Goal: Information Seeking & Learning: Learn about a topic

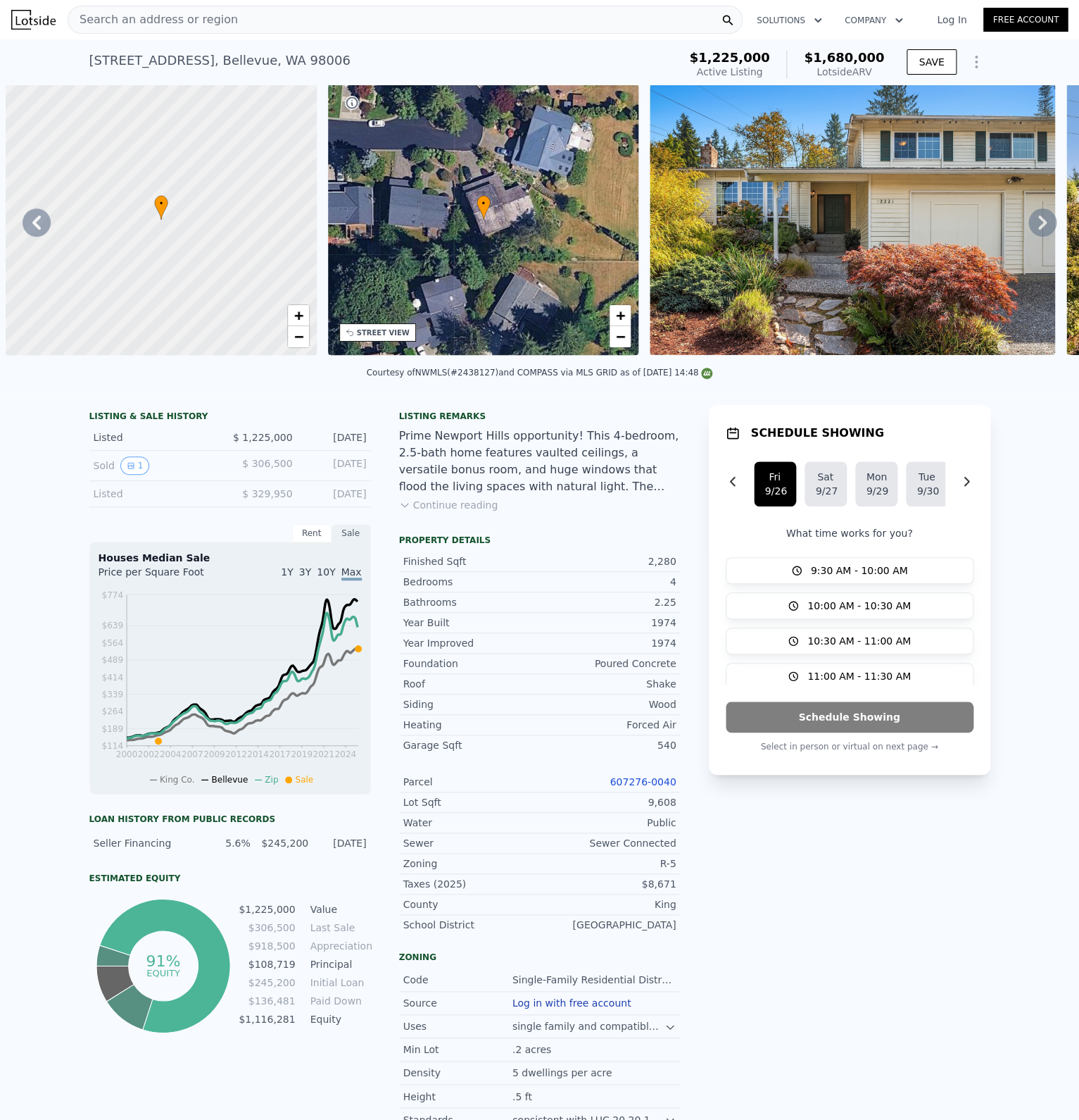
click at [134, 20] on span "Search an address or region" at bounding box center [153, 20] width 170 height 17
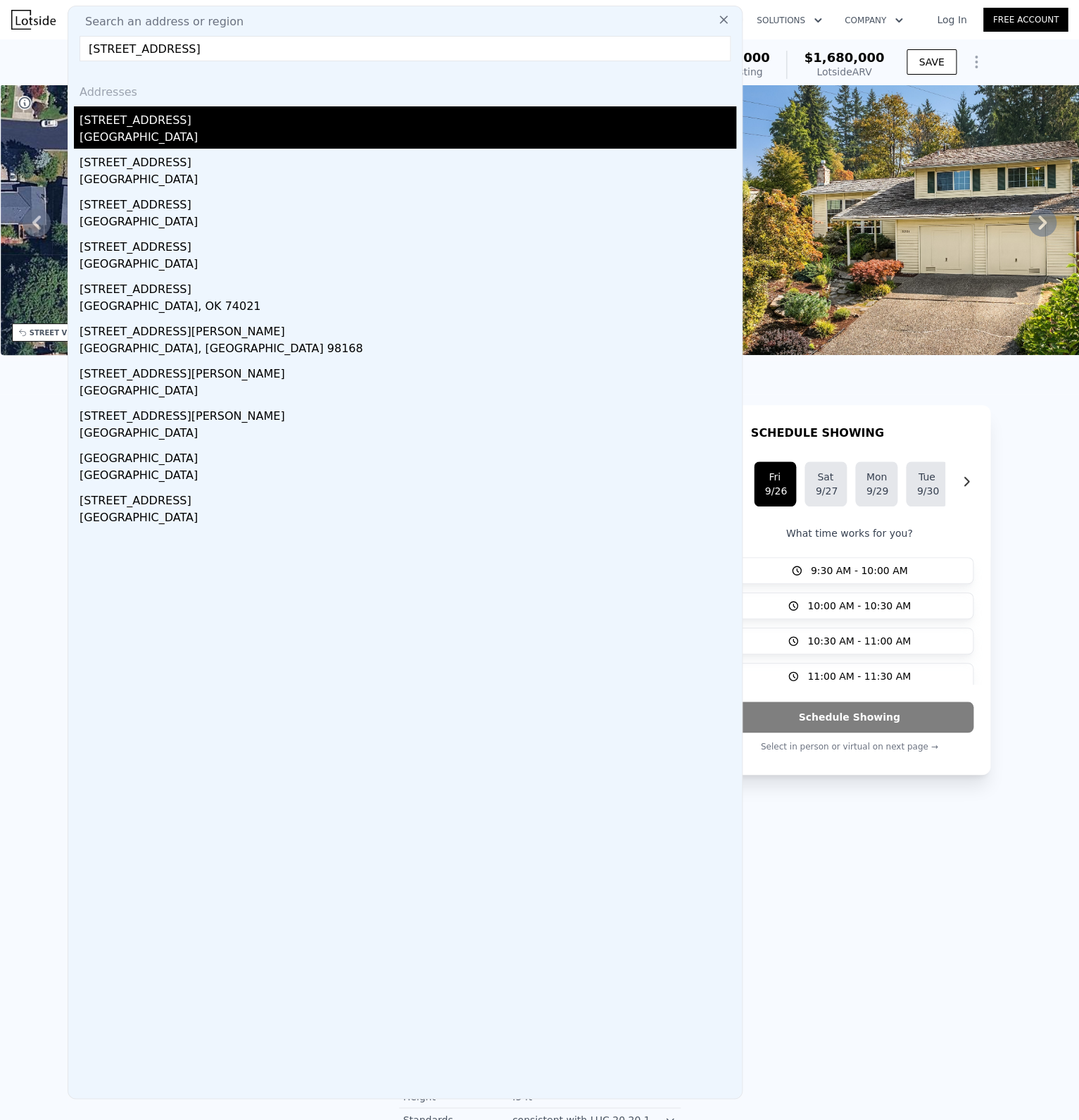
type input "[STREET_ADDRESS]"
click at [164, 129] on div "[STREET_ADDRESS]" at bounding box center [407, 118] width 657 height 23
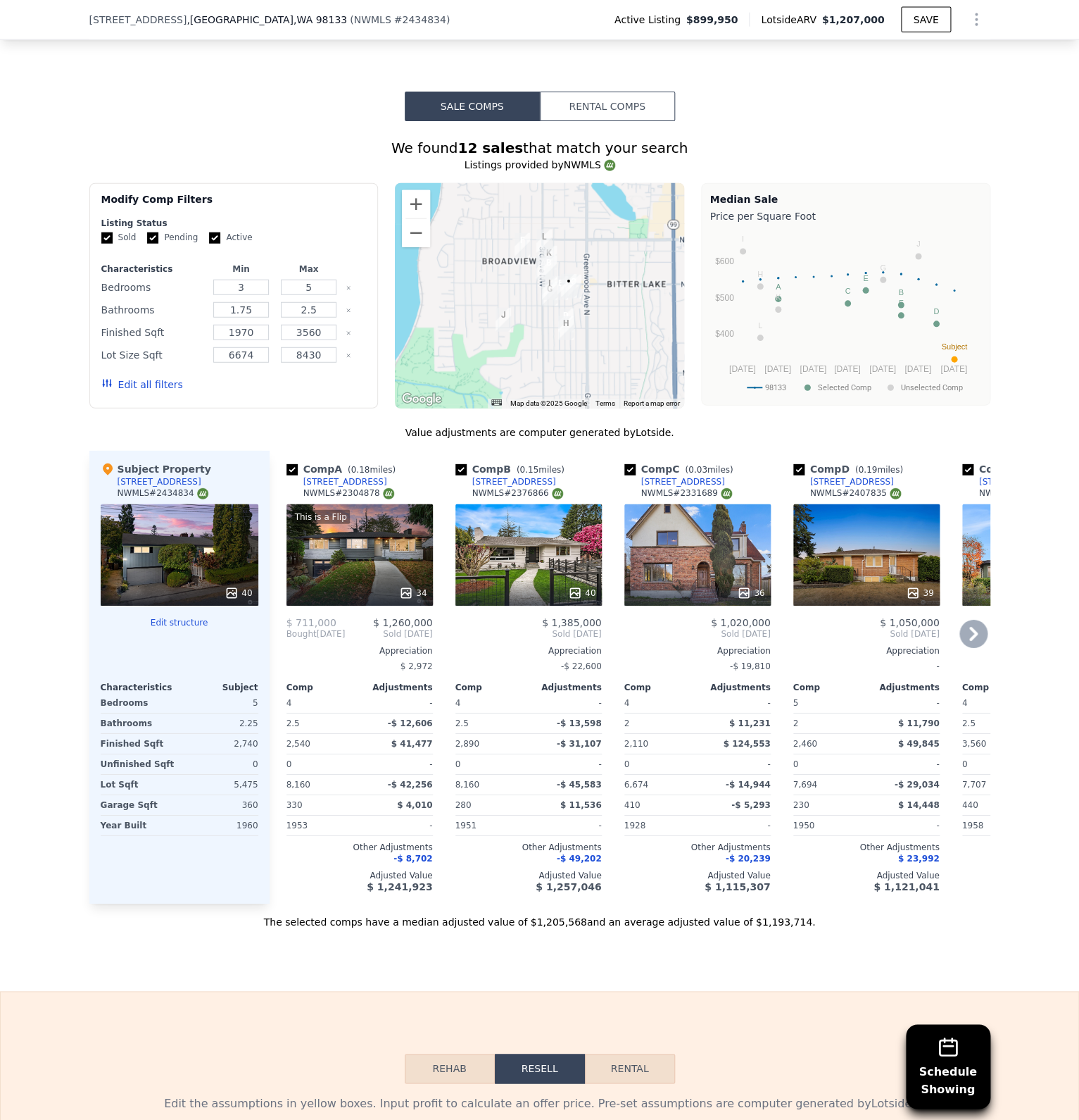
scroll to position [1459, 0]
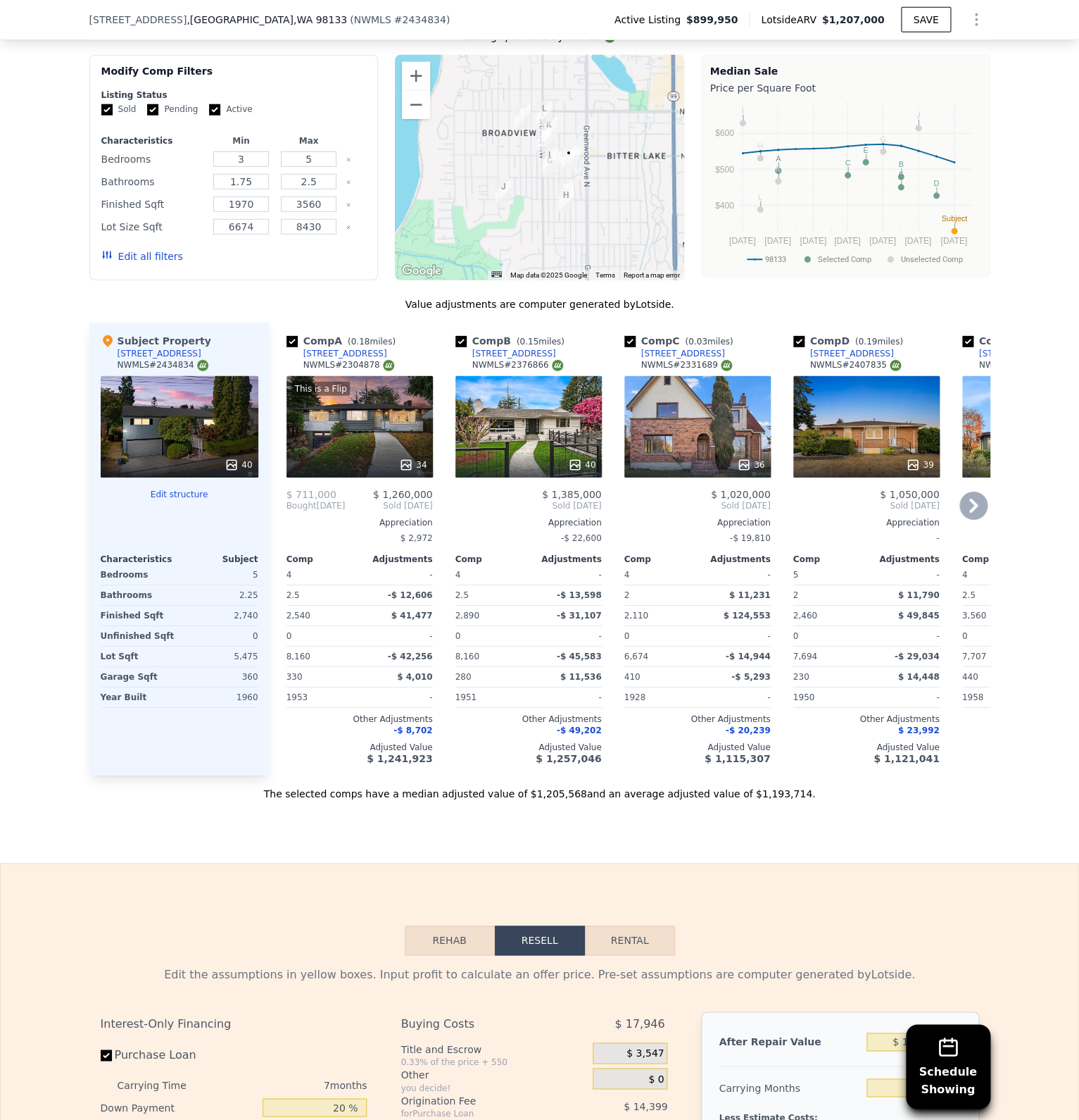
click at [411, 460] on icon at bounding box center [407, 465] width 9 height 9
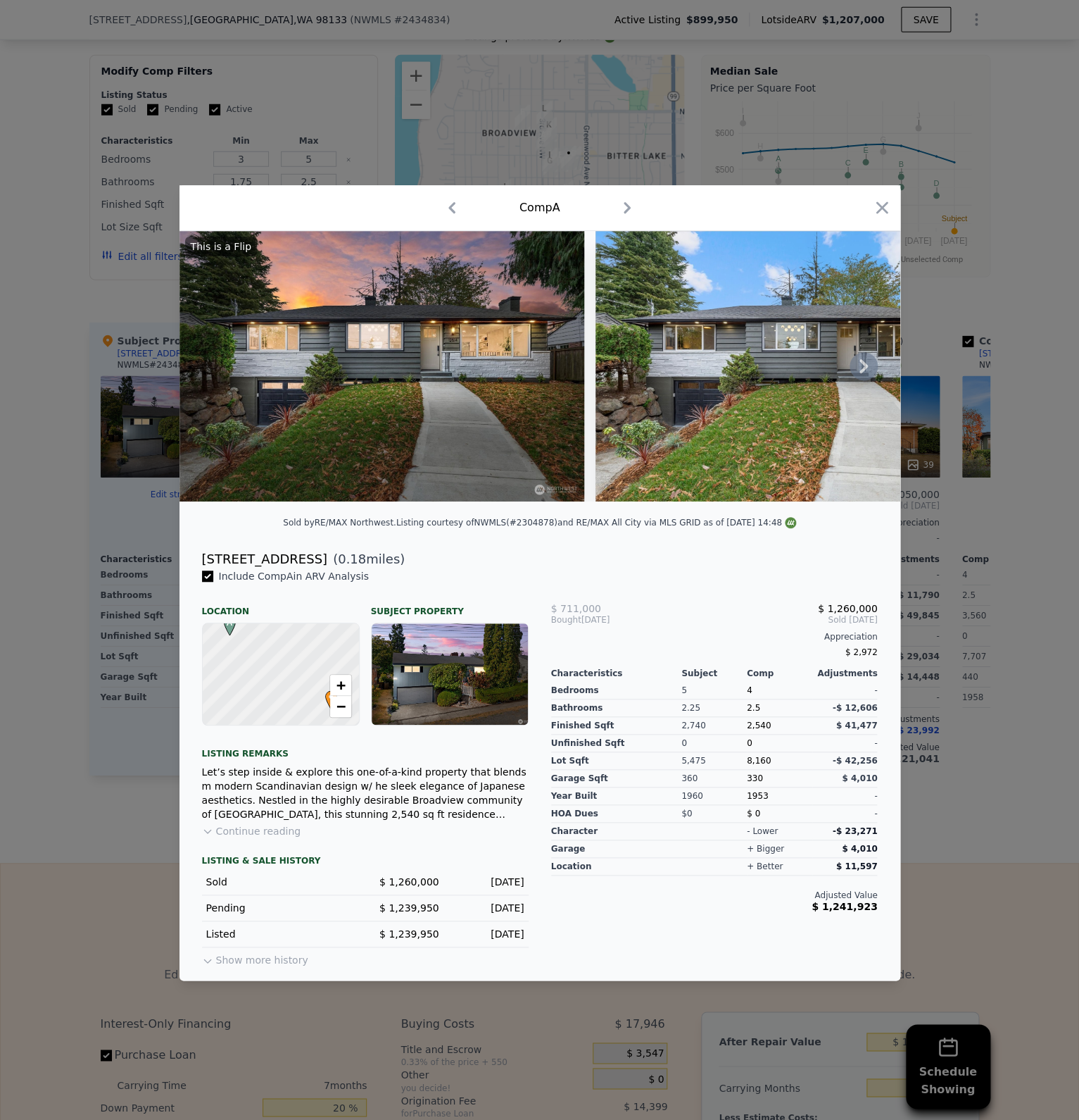
click at [854, 366] on icon at bounding box center [864, 366] width 29 height 29
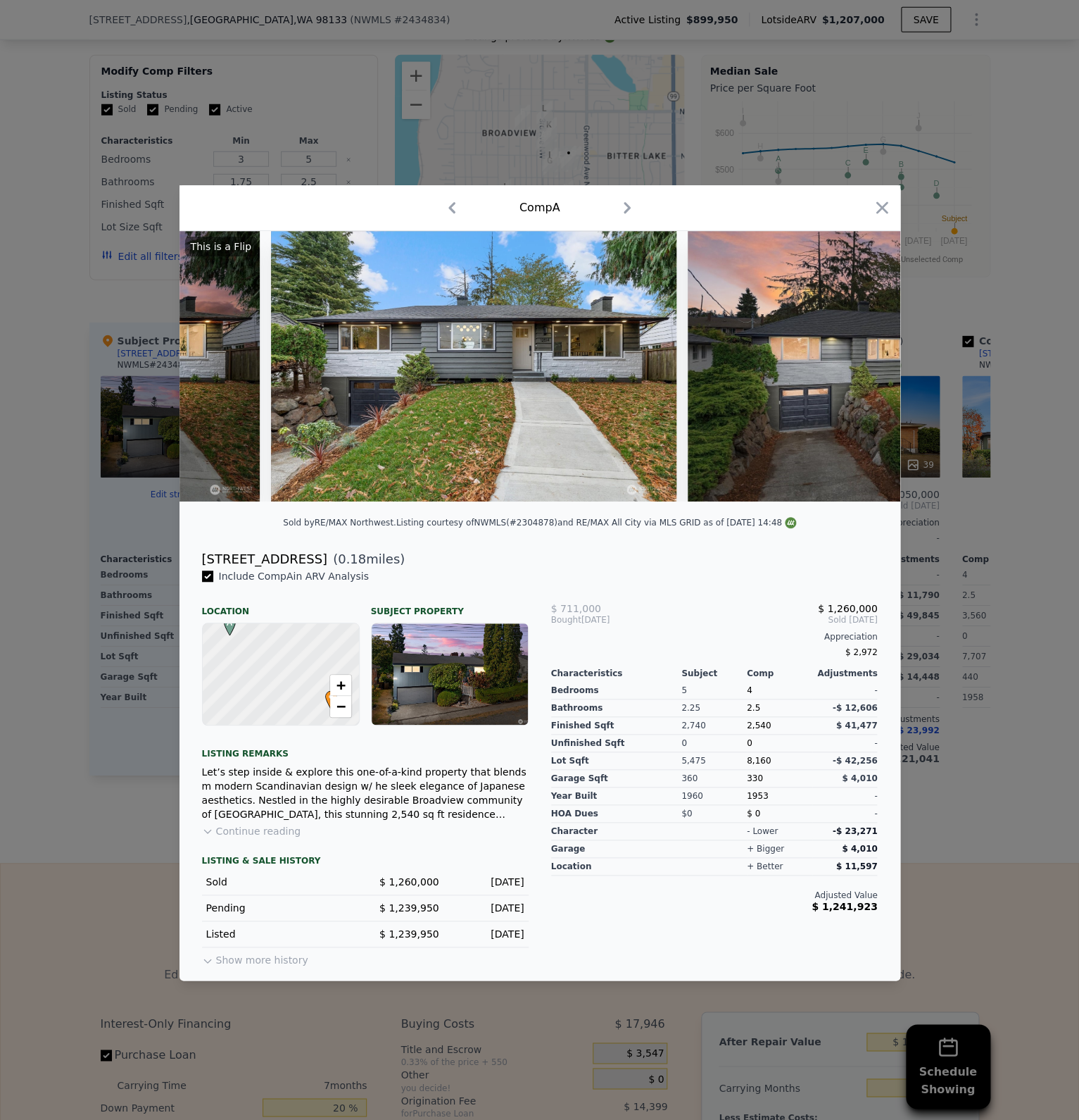
click at [860, 375] on img at bounding box center [928, 366] width 481 height 270
click at [860, 375] on icon at bounding box center [864, 366] width 29 height 29
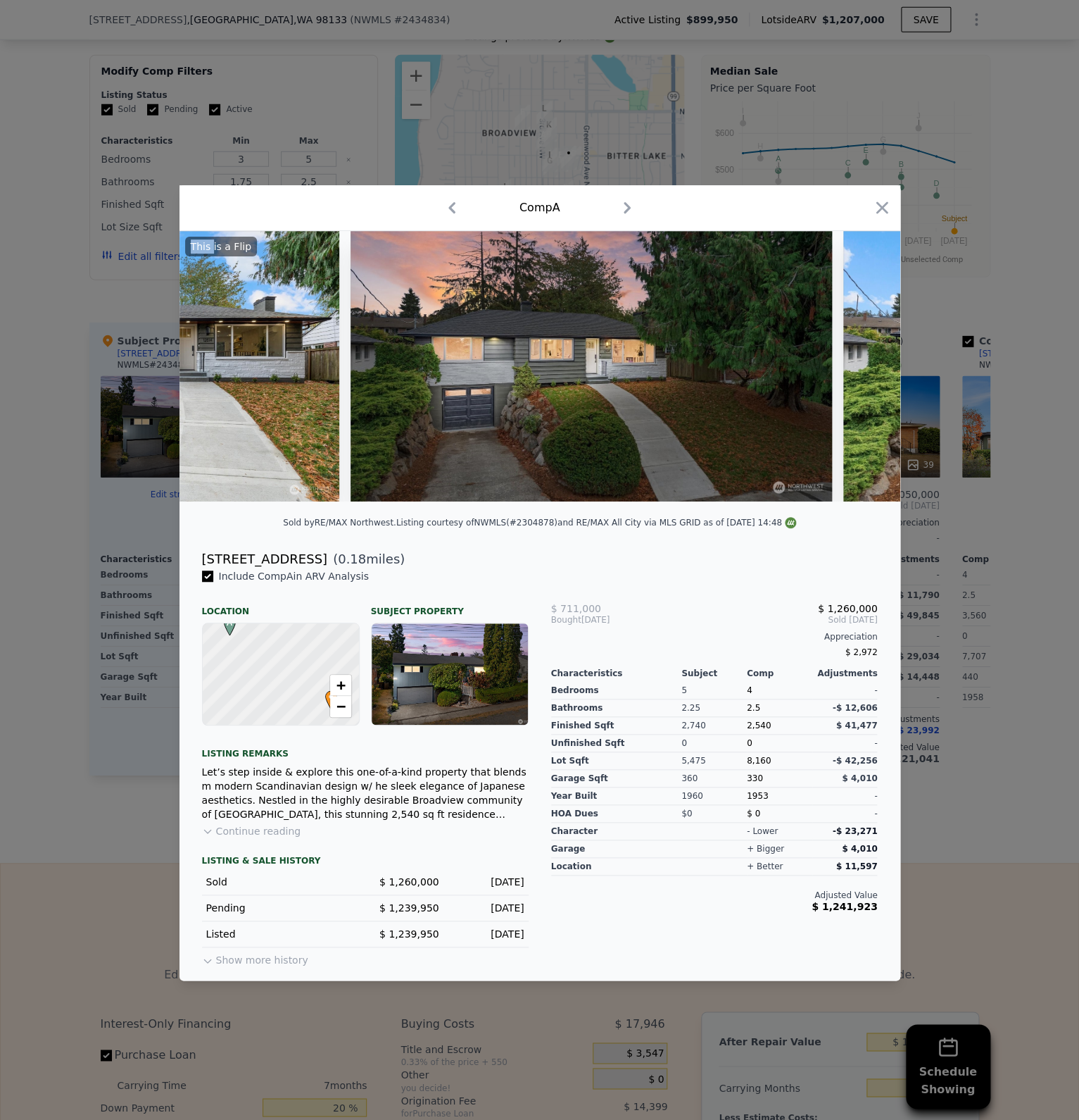
click at [860, 372] on img at bounding box center [1084, 366] width 481 height 270
click at [858, 372] on icon at bounding box center [864, 366] width 29 height 29
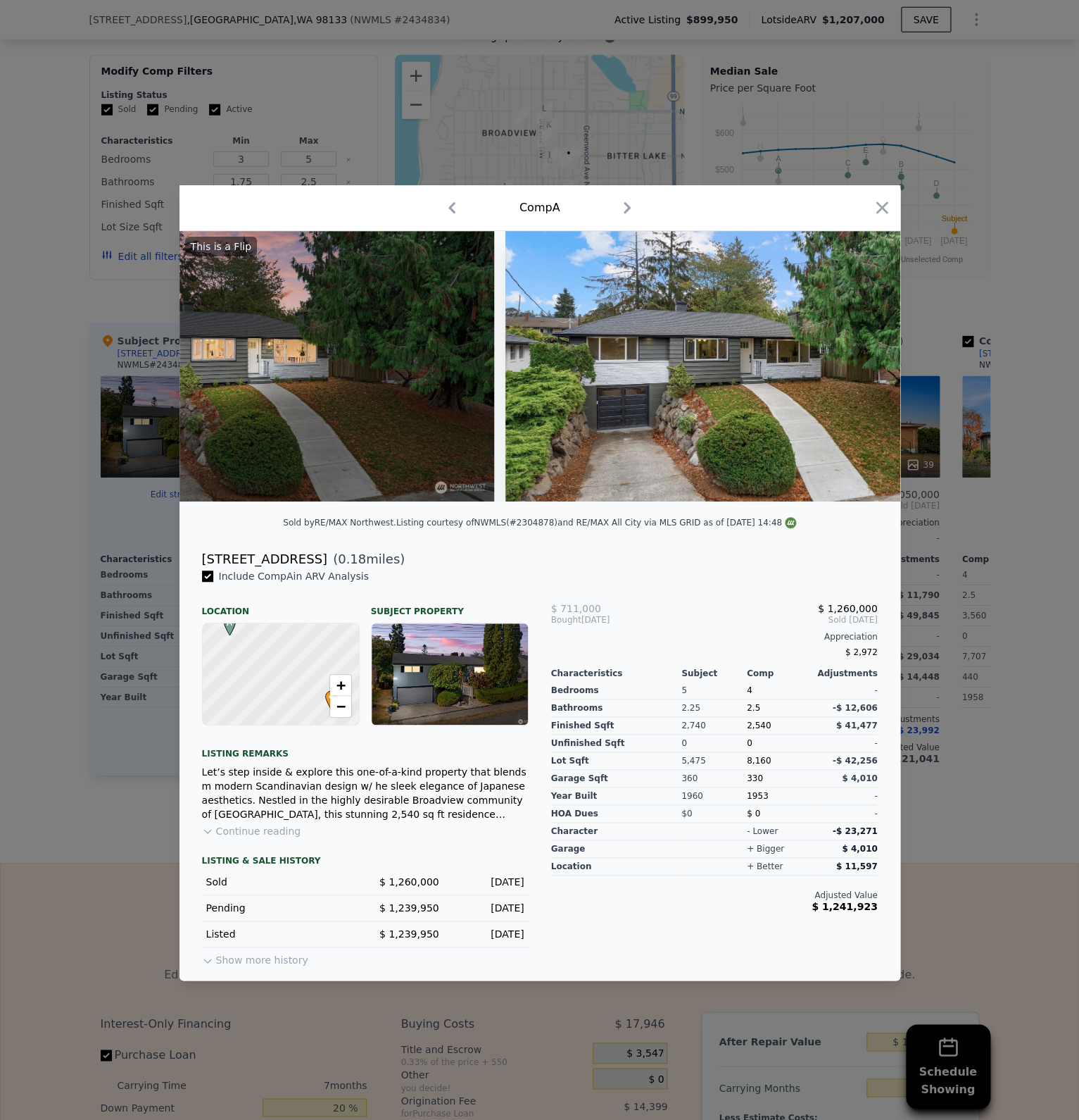
click at [858, 372] on img at bounding box center [746, 366] width 481 height 270
click at [859, 373] on icon at bounding box center [864, 366] width 29 height 29
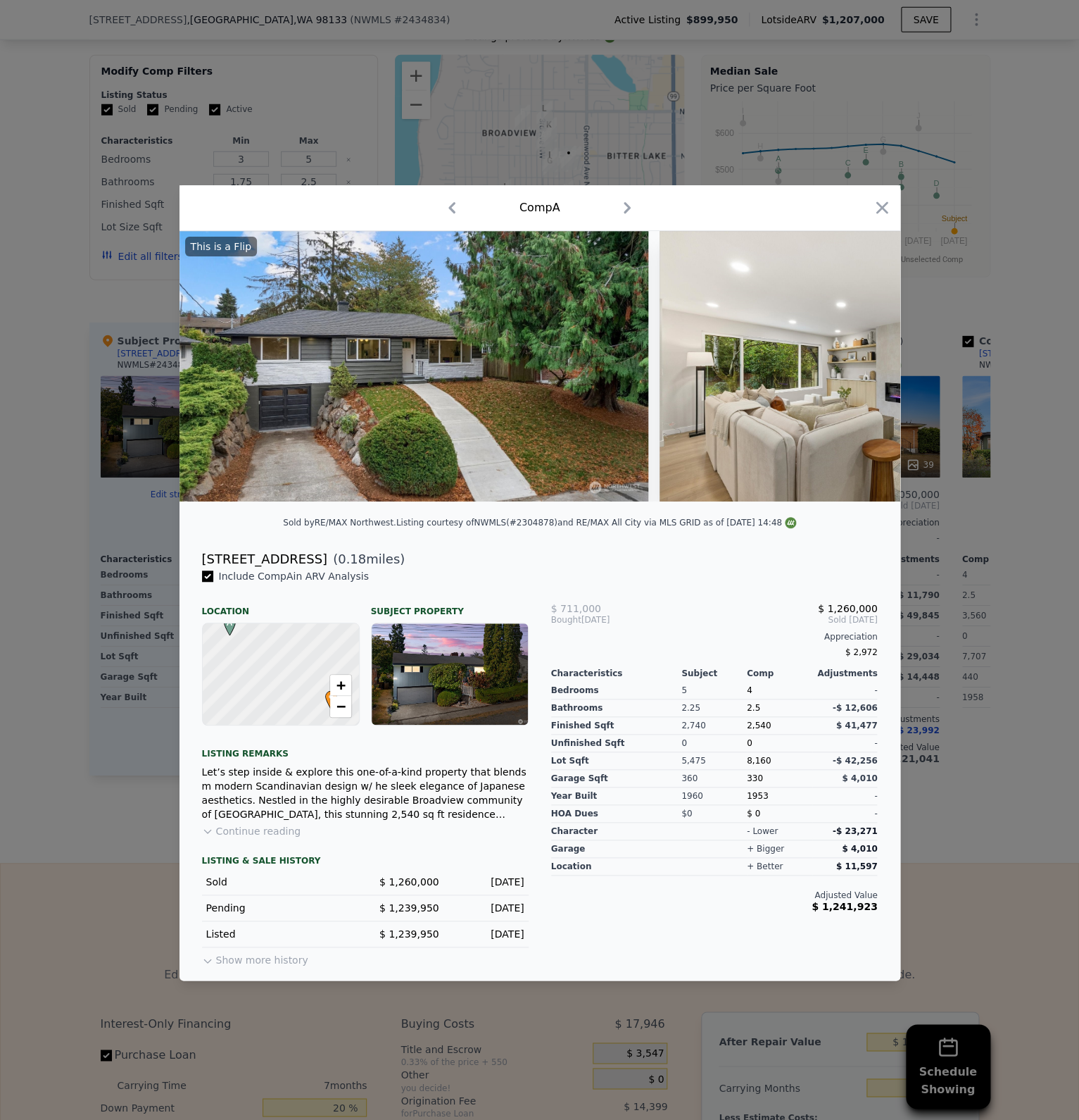
click at [859, 373] on img at bounding box center [862, 366] width 405 height 270
click at [859, 373] on icon at bounding box center [864, 366] width 29 height 29
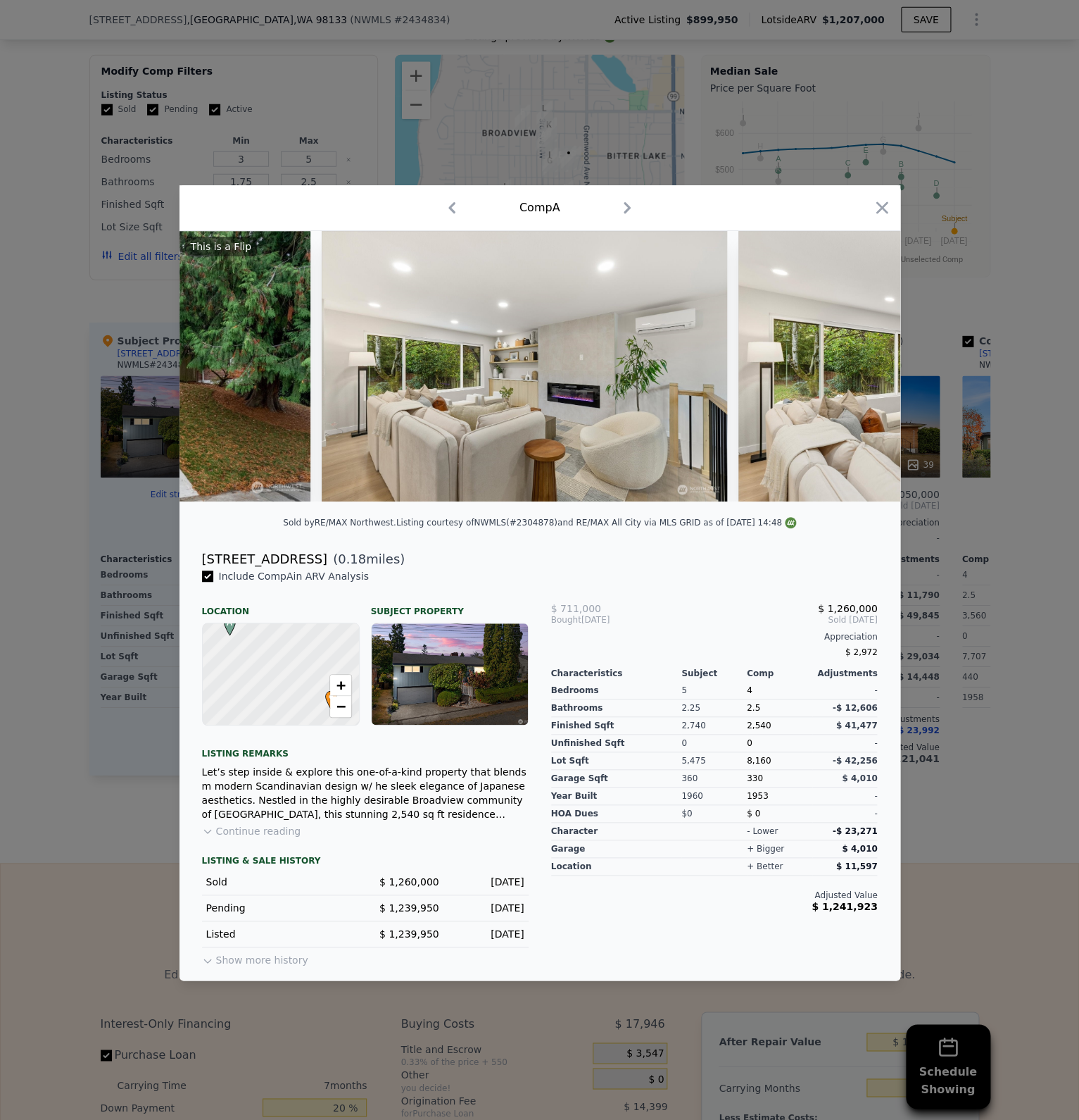
click at [859, 373] on img at bounding box center [941, 366] width 405 height 270
click at [859, 372] on icon at bounding box center [864, 366] width 29 height 29
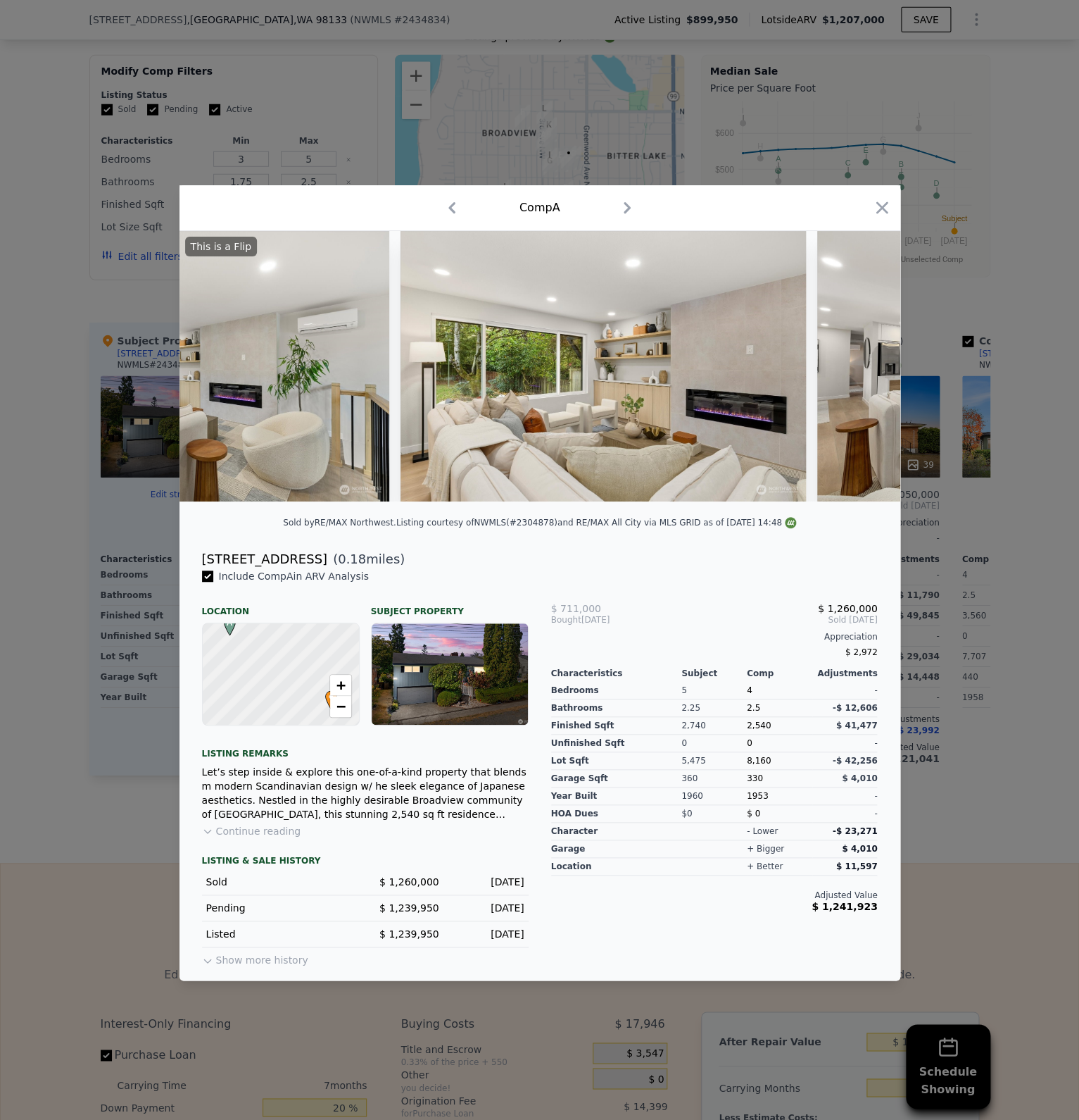
click at [859, 372] on img at bounding box center [1020, 366] width 405 height 270
click at [859, 372] on icon at bounding box center [864, 366] width 29 height 29
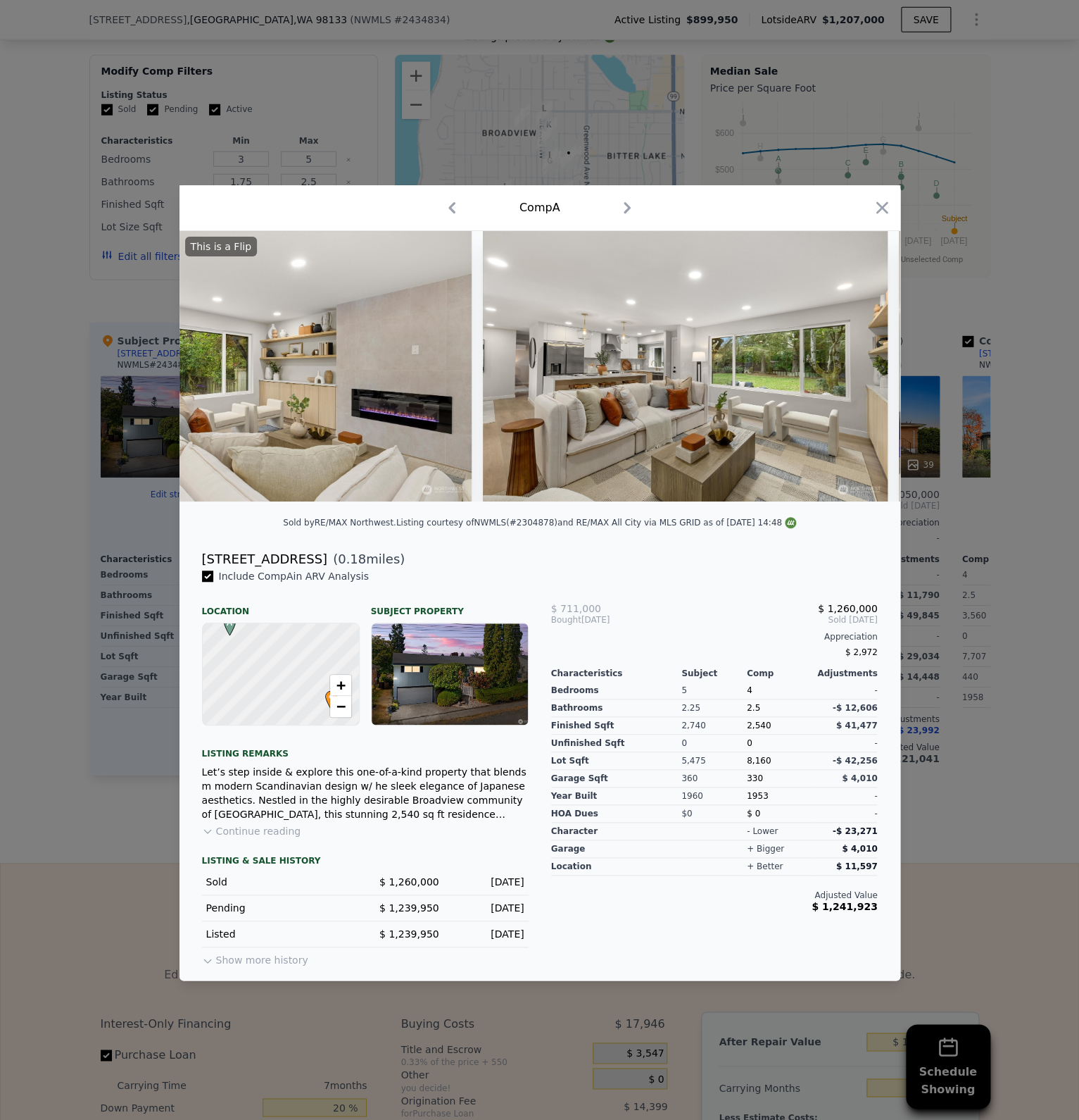
click at [859, 370] on img at bounding box center [686, 366] width 405 height 270
click at [859, 370] on icon at bounding box center [864, 366] width 29 height 29
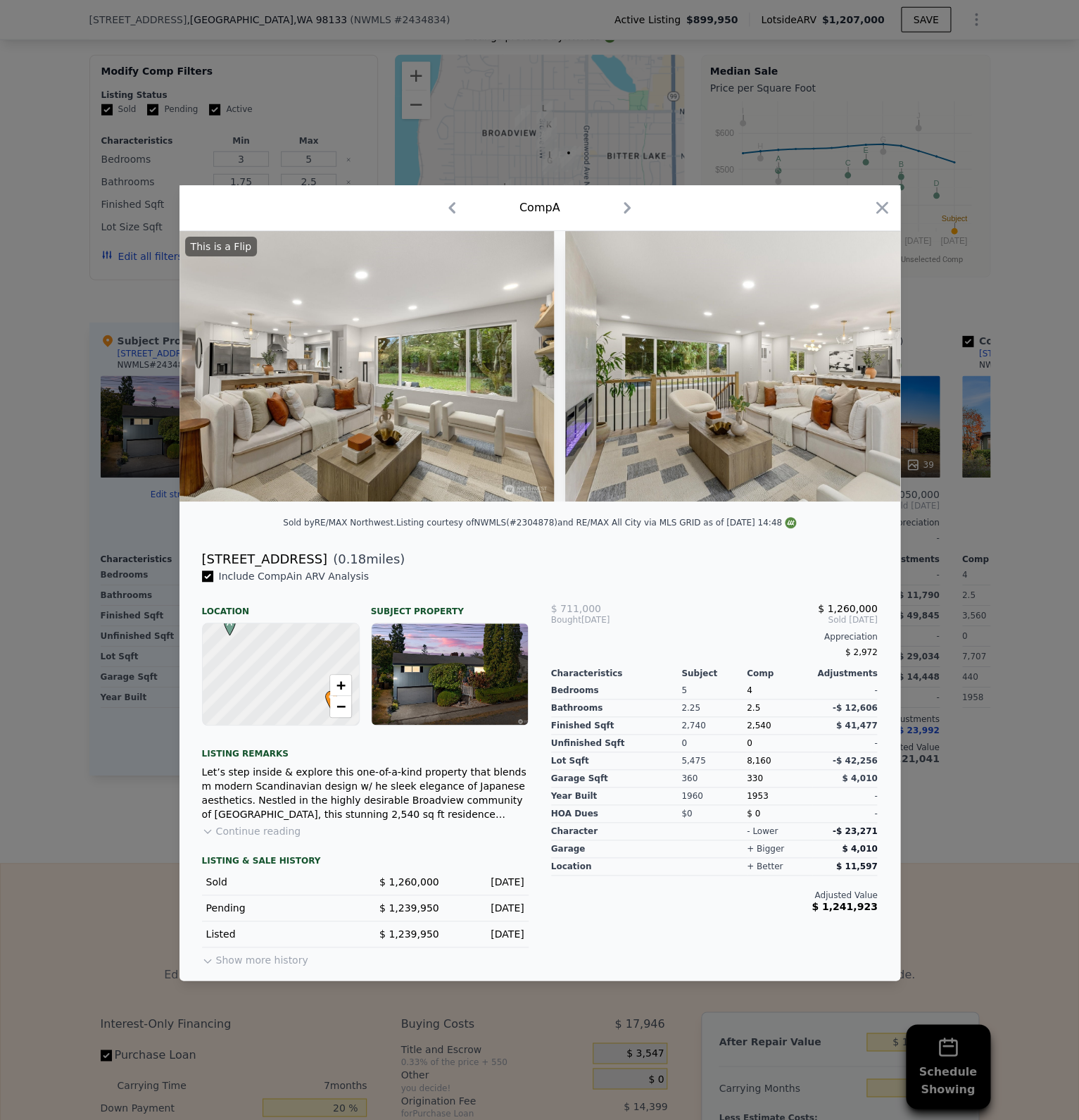
click at [859, 370] on img at bounding box center [768, 366] width 405 height 270
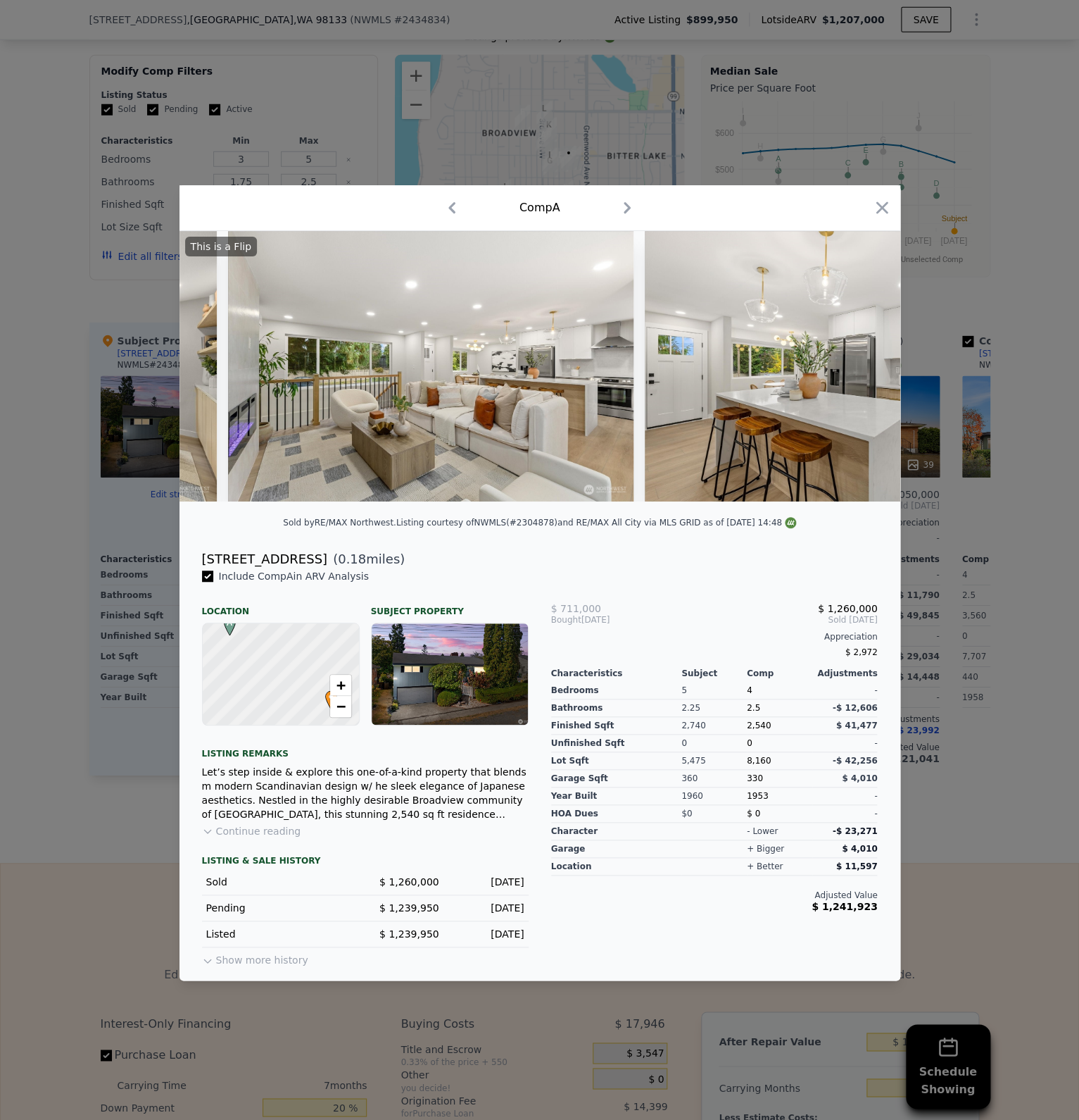
scroll to position [0, 3019]
click at [864, 360] on icon at bounding box center [864, 366] width 29 height 29
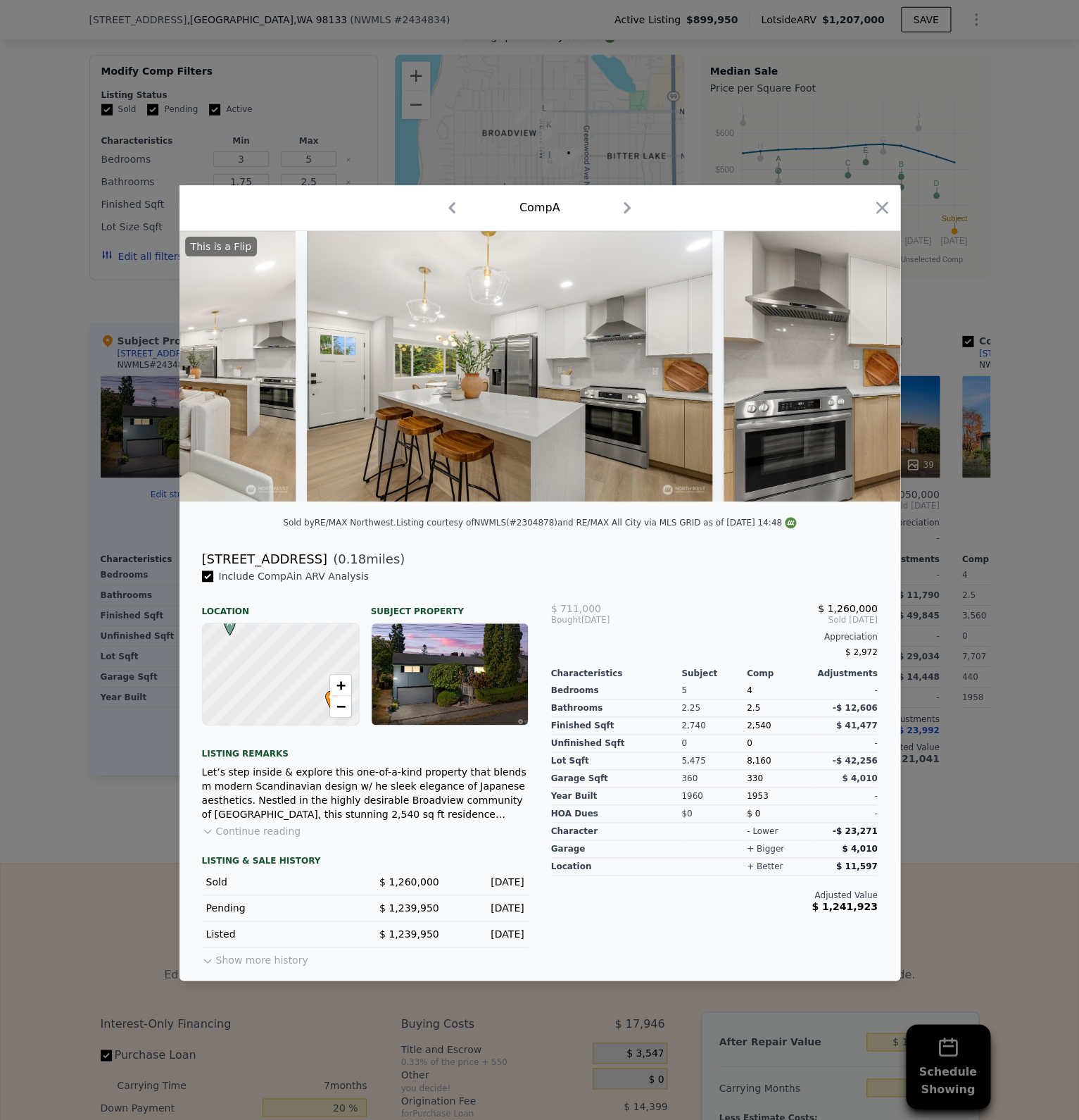
click at [864, 360] on img at bounding box center [926, 366] width 405 height 270
click at [866, 361] on icon at bounding box center [864, 366] width 29 height 29
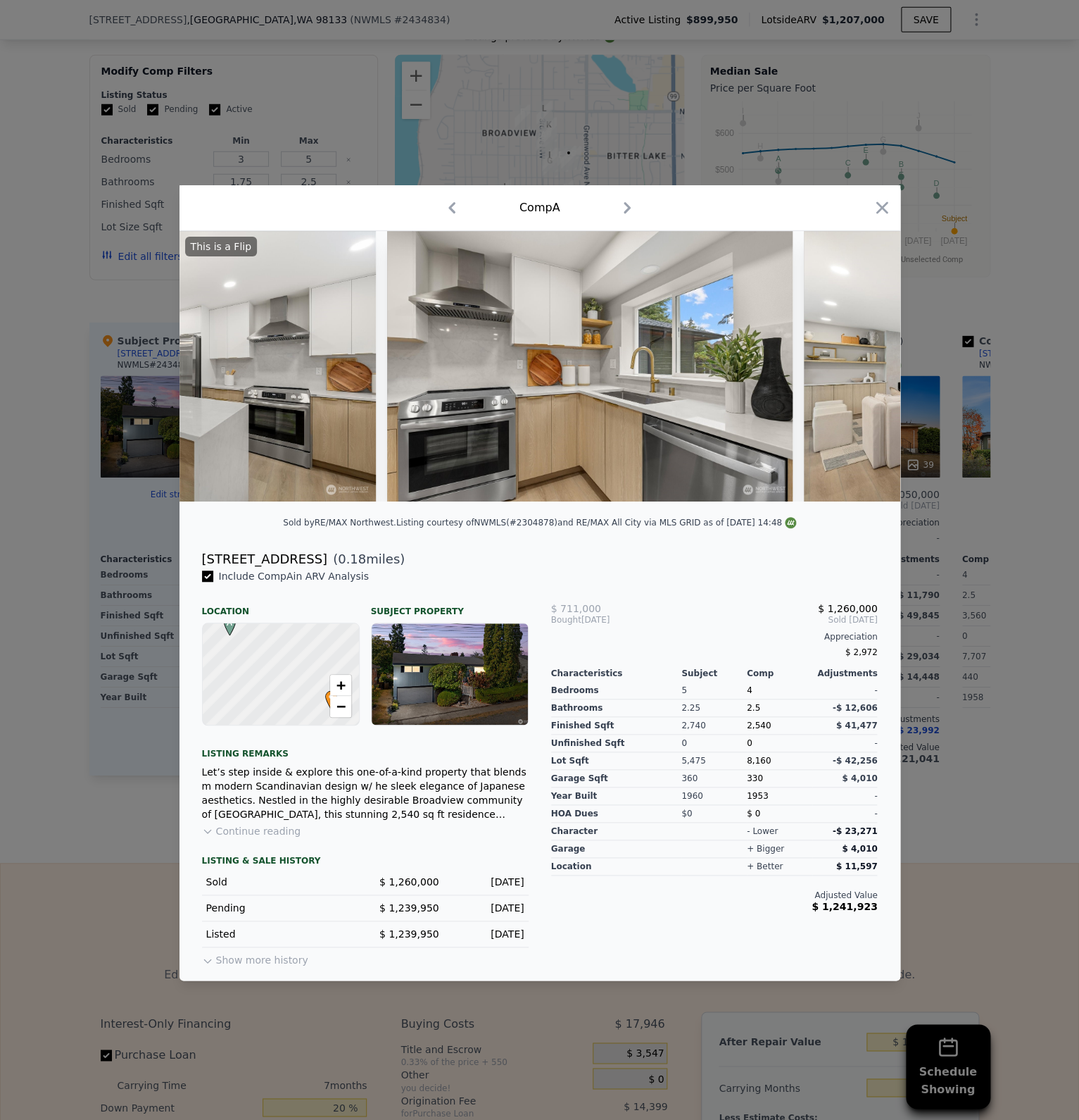
scroll to position [0, 3694]
click at [868, 361] on icon at bounding box center [864, 366] width 29 height 29
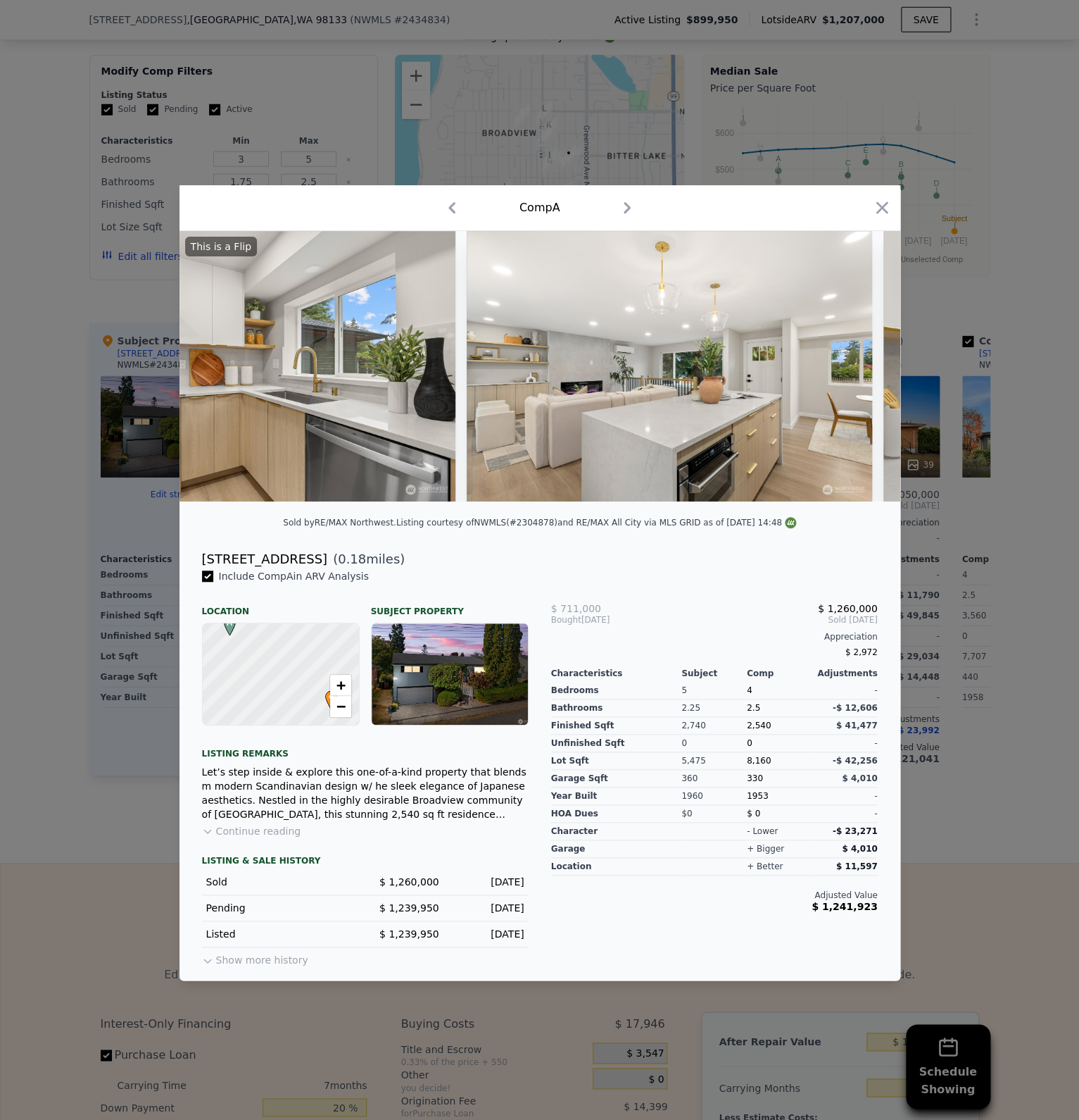
scroll to position [0, 4032]
click at [867, 361] on img at bounding box center [667, 366] width 405 height 270
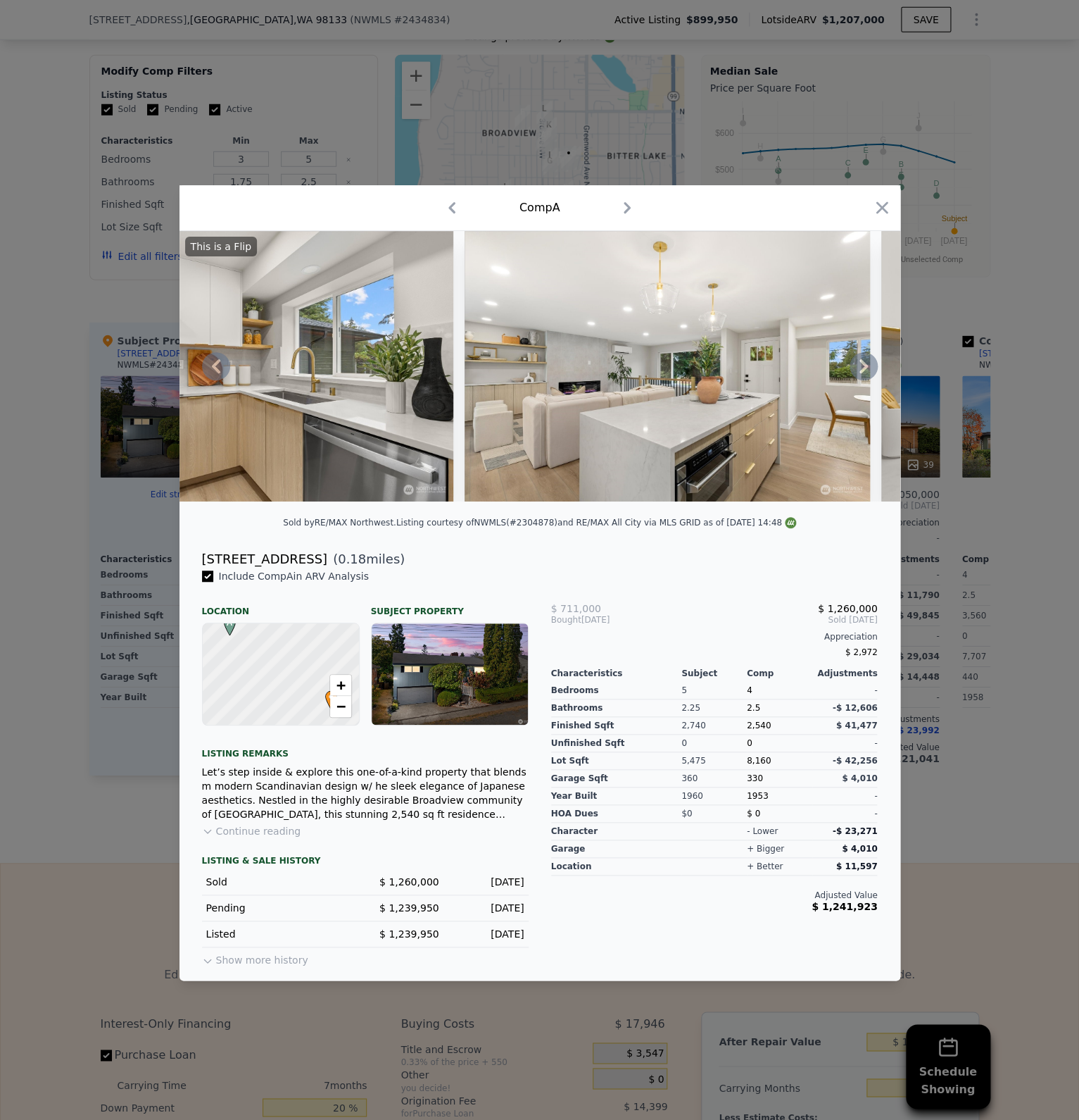
click at [865, 361] on icon at bounding box center [864, 366] width 29 height 29
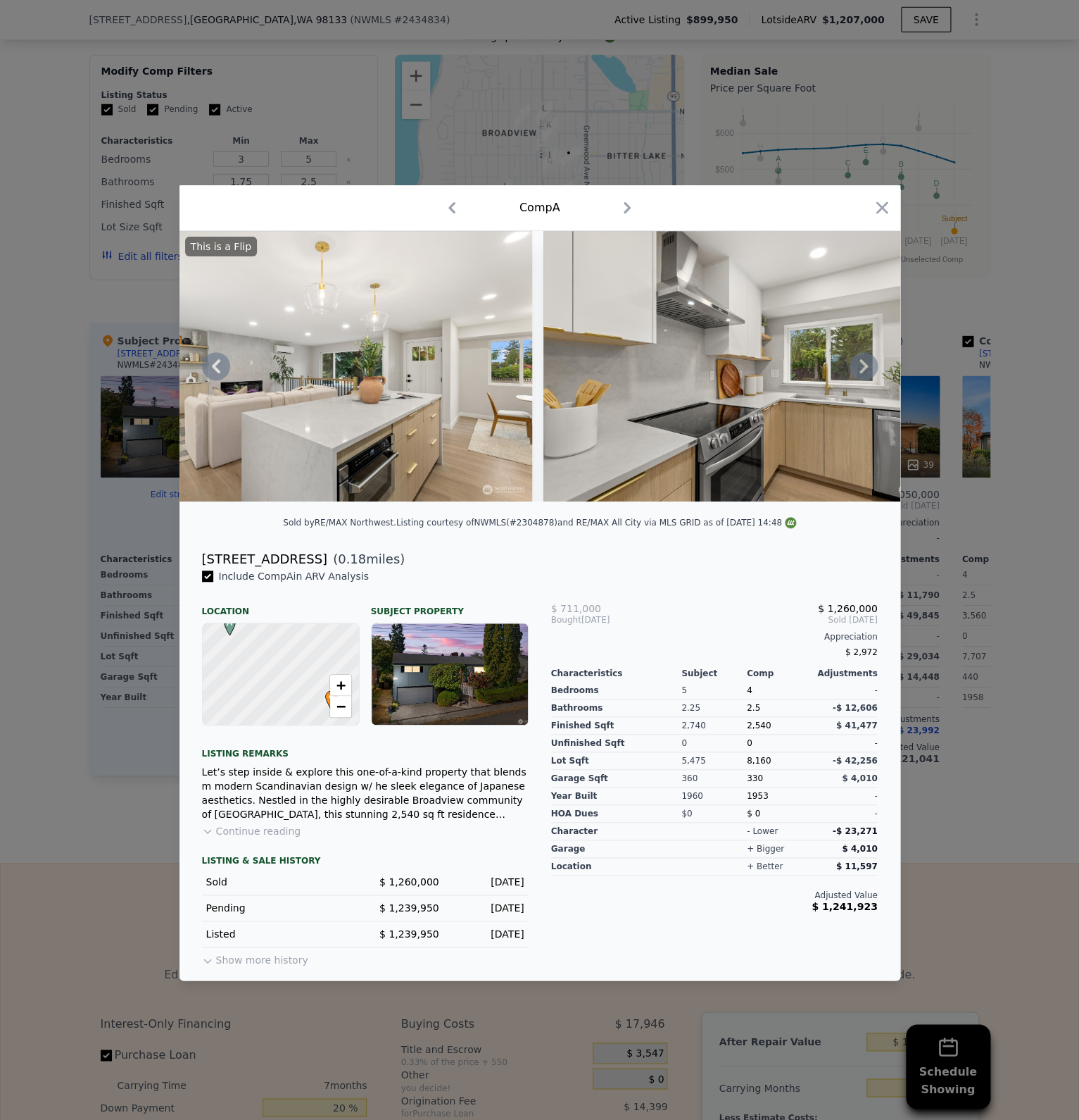
click at [865, 361] on icon at bounding box center [864, 366] width 29 height 29
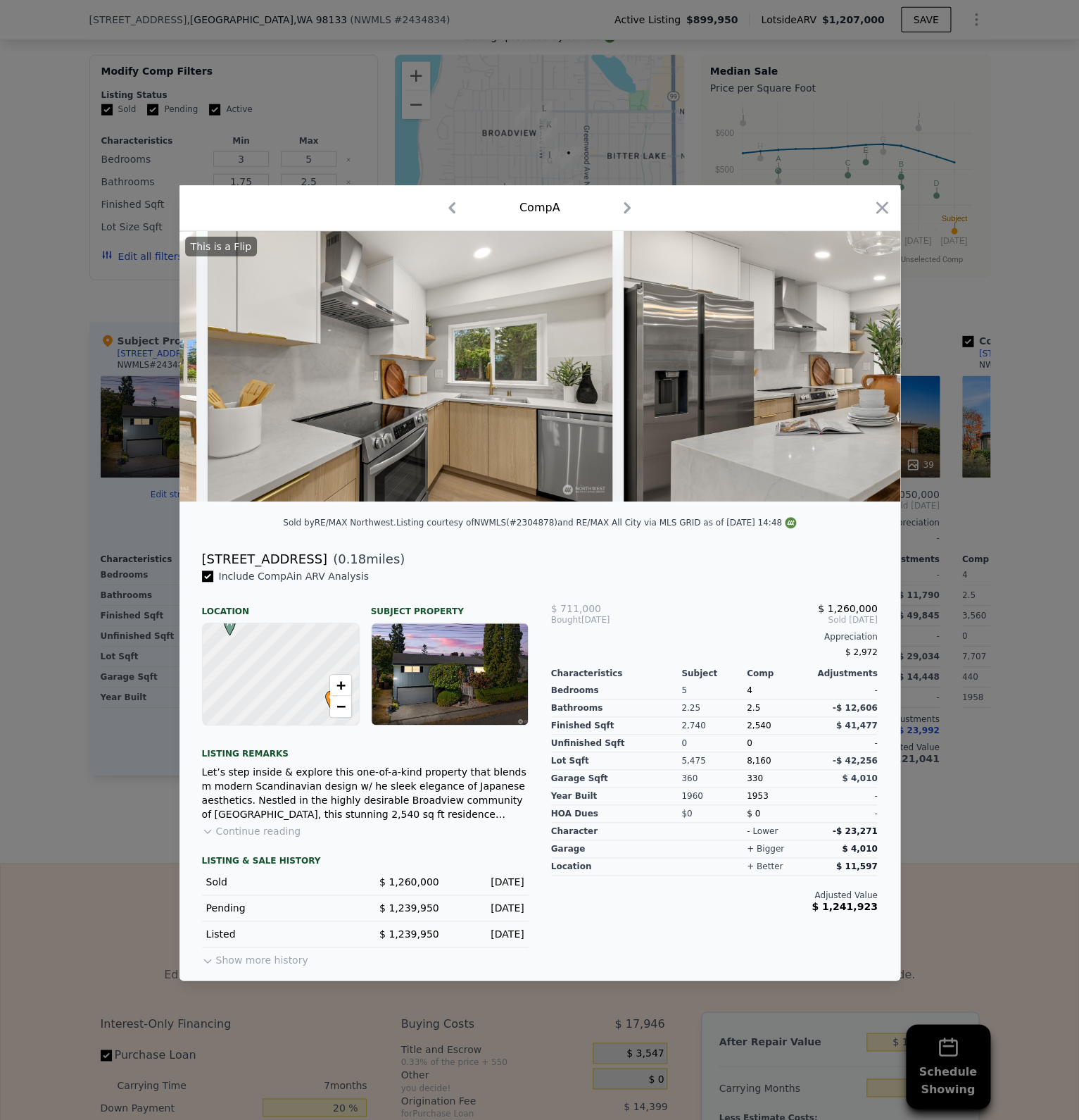
scroll to position [0, 4708]
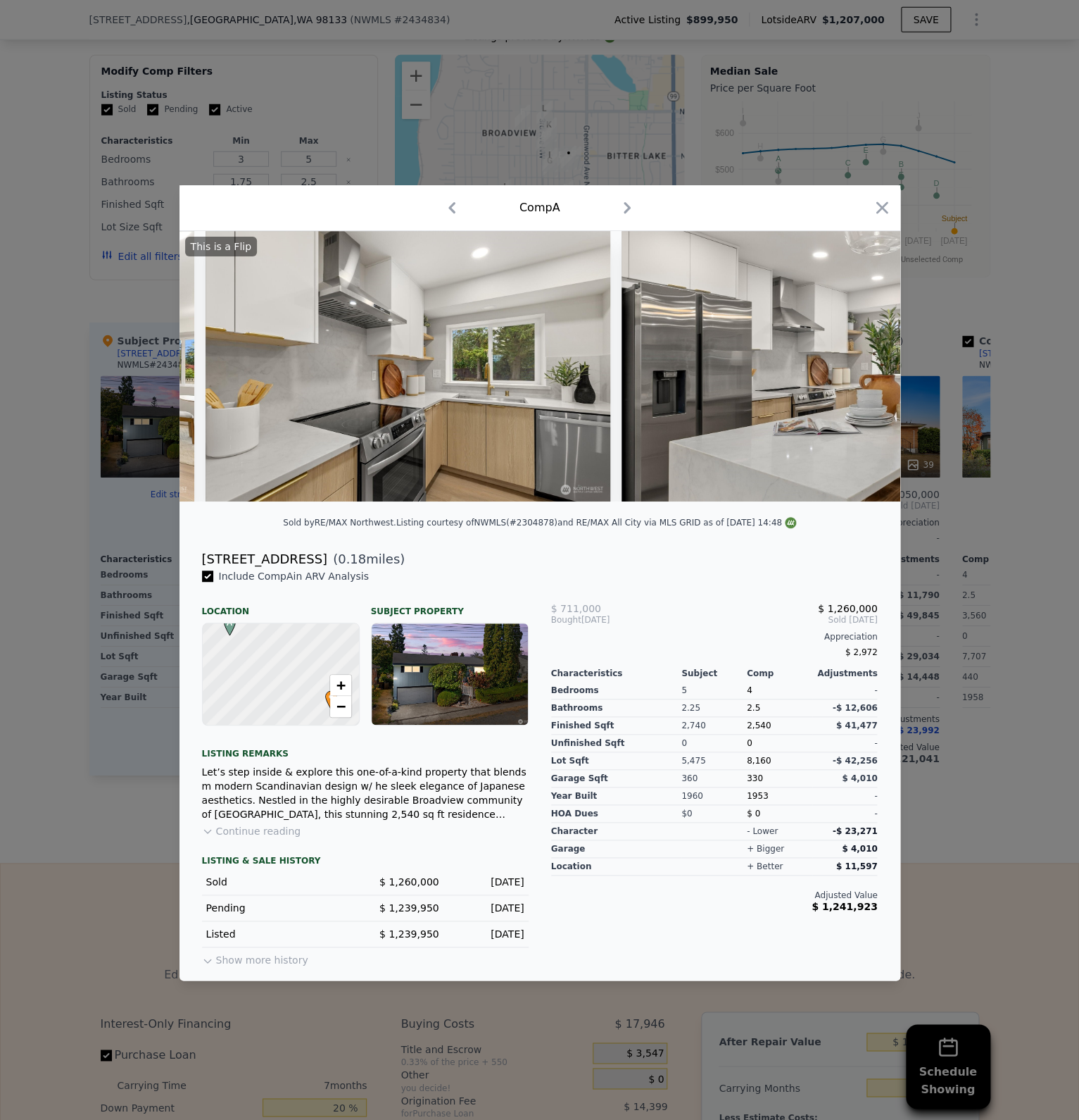
click at [865, 361] on img at bounding box center [824, 366] width 405 height 270
click at [875, 203] on icon "button" at bounding box center [882, 208] width 20 height 20
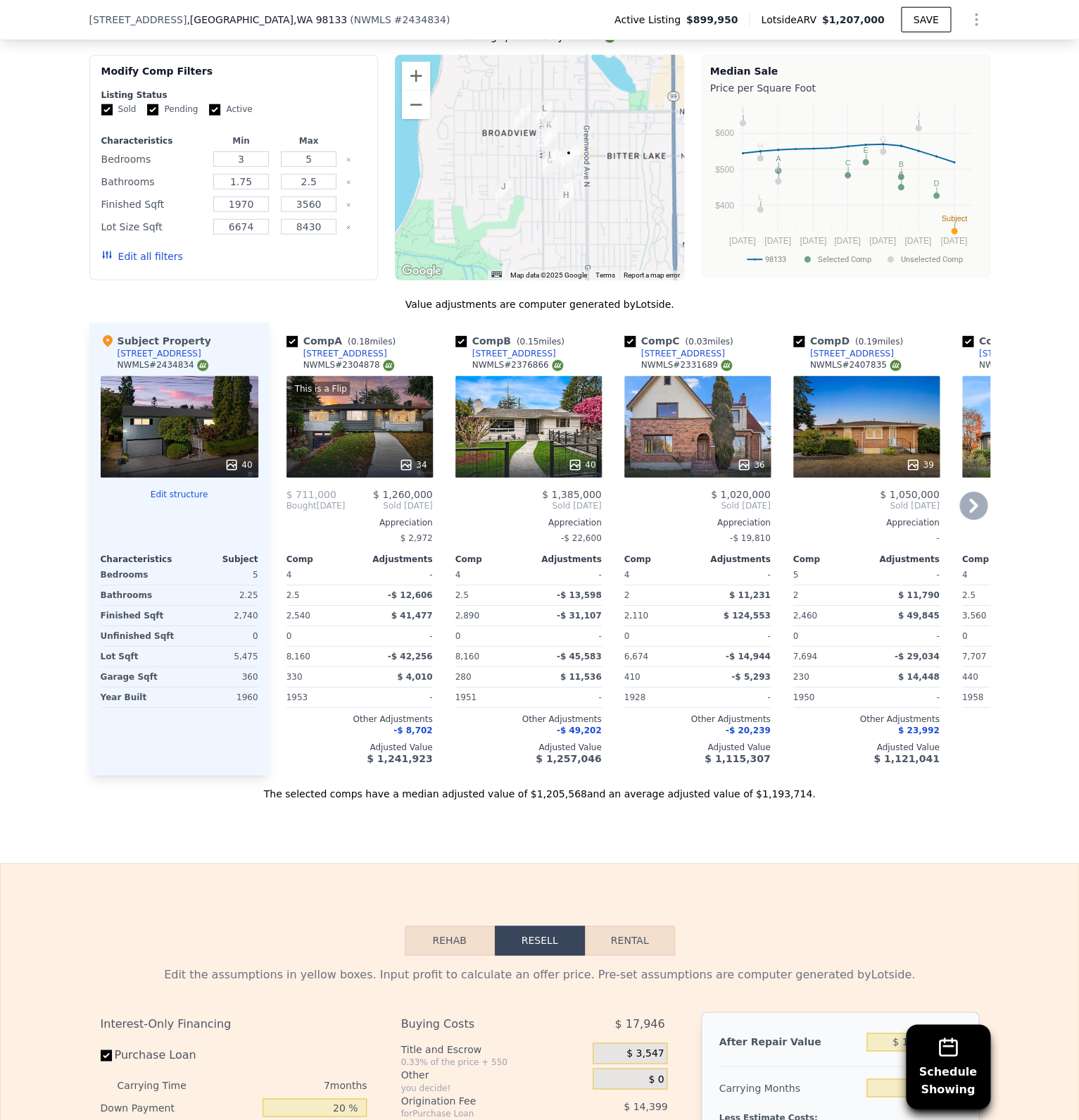
click at [580, 460] on icon at bounding box center [576, 465] width 9 height 9
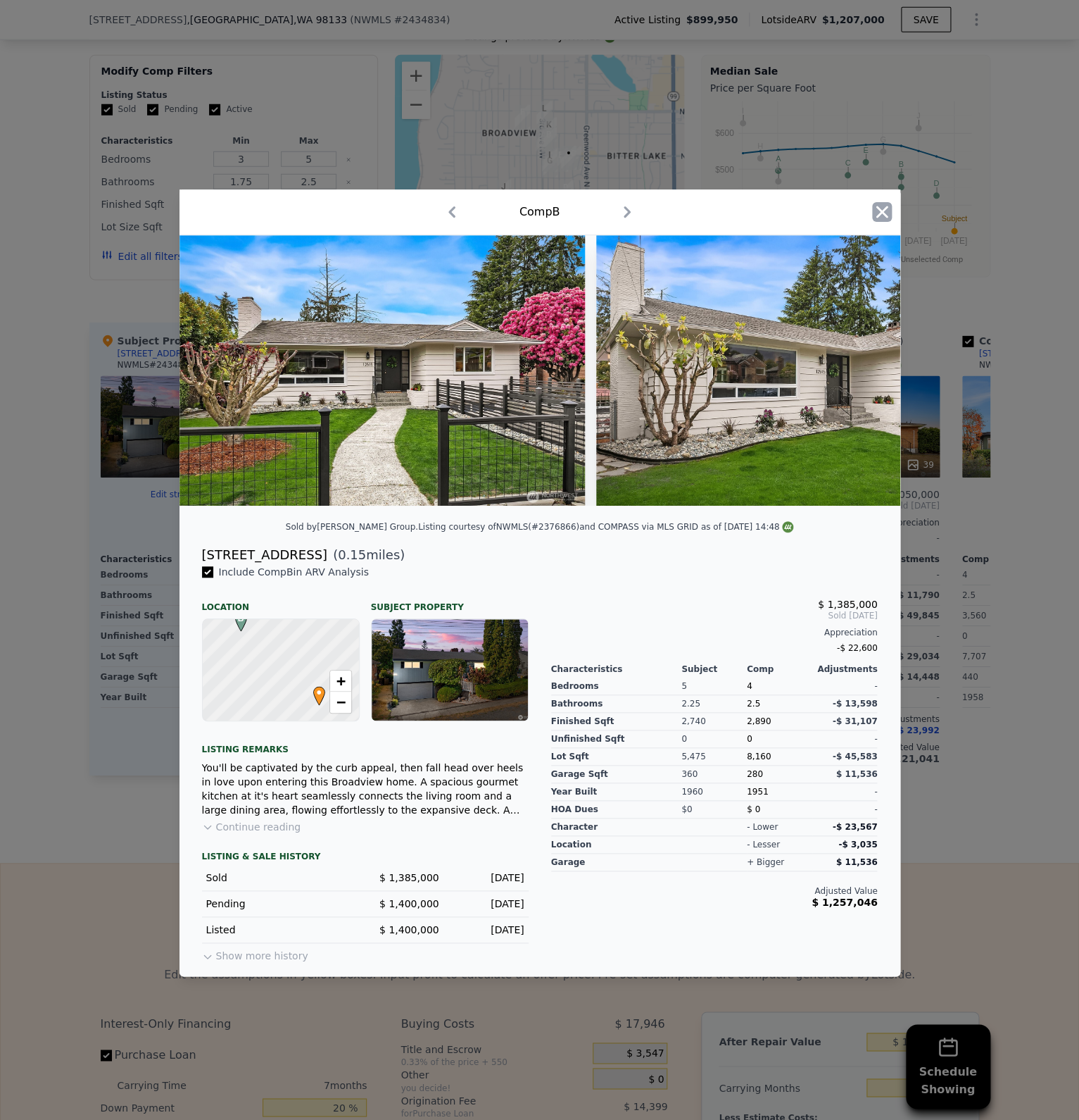
click at [886, 215] on icon "button" at bounding box center [882, 212] width 20 height 20
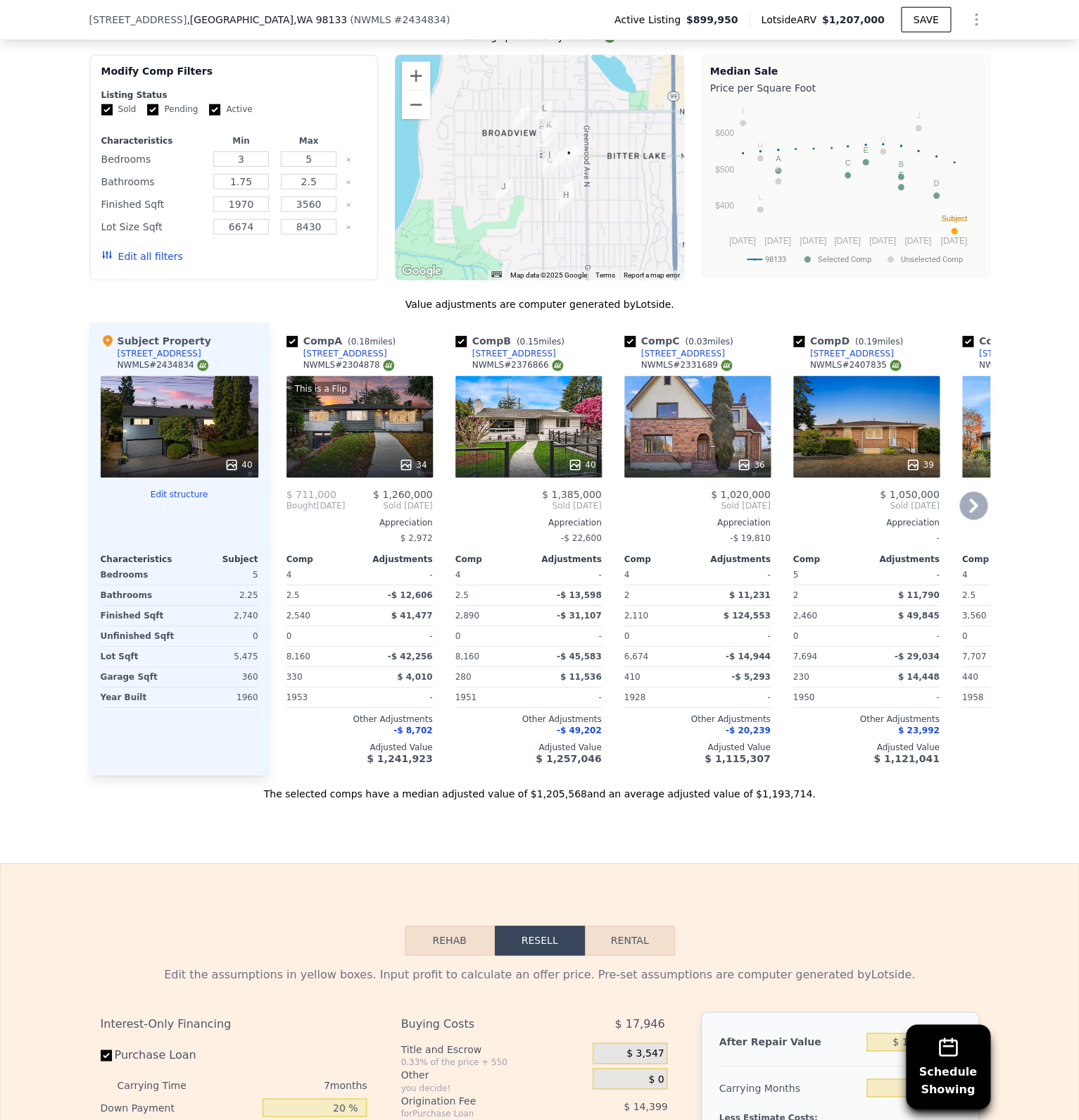
click at [972, 492] on icon at bounding box center [974, 506] width 29 height 29
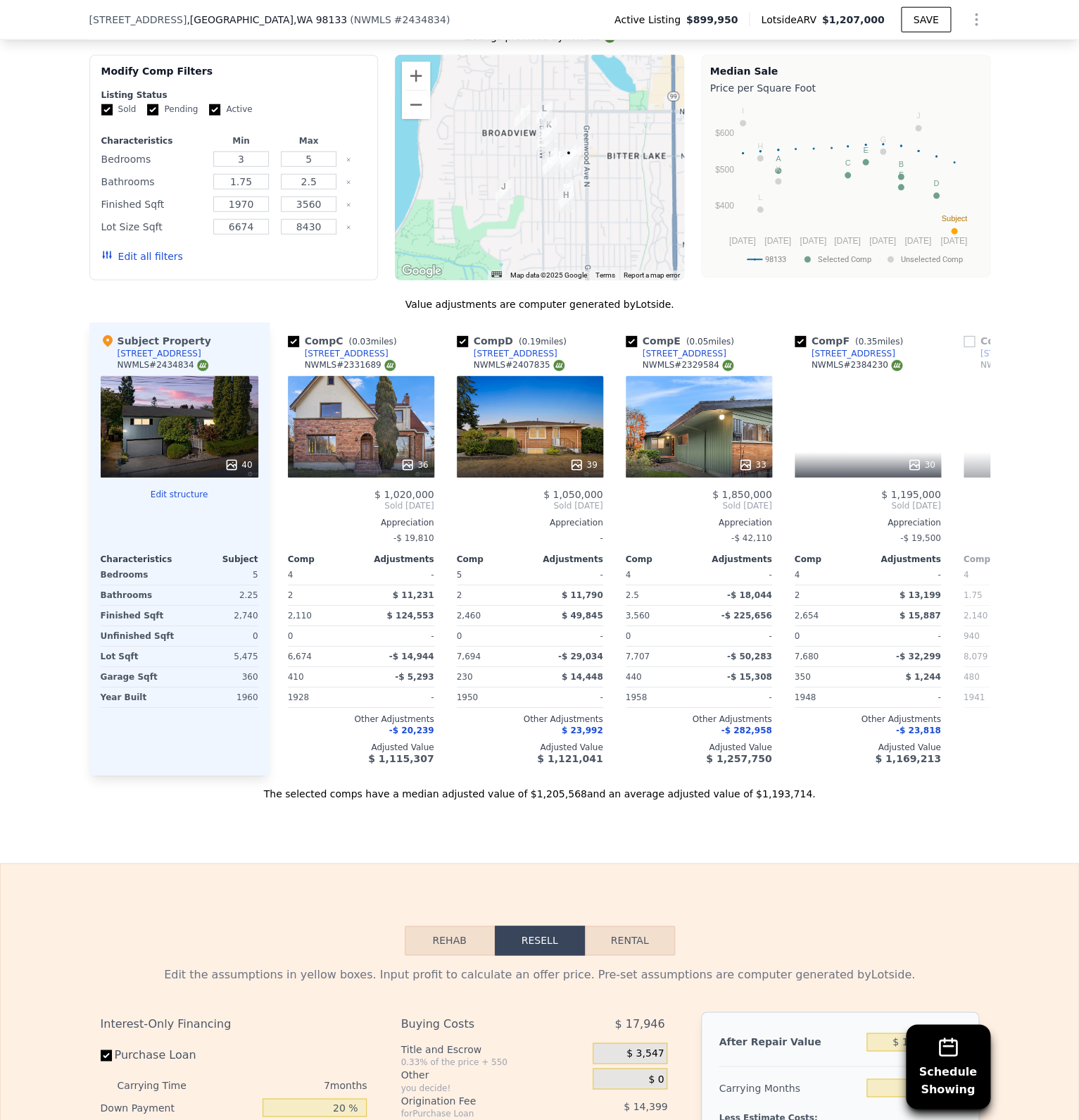
scroll to position [0, 338]
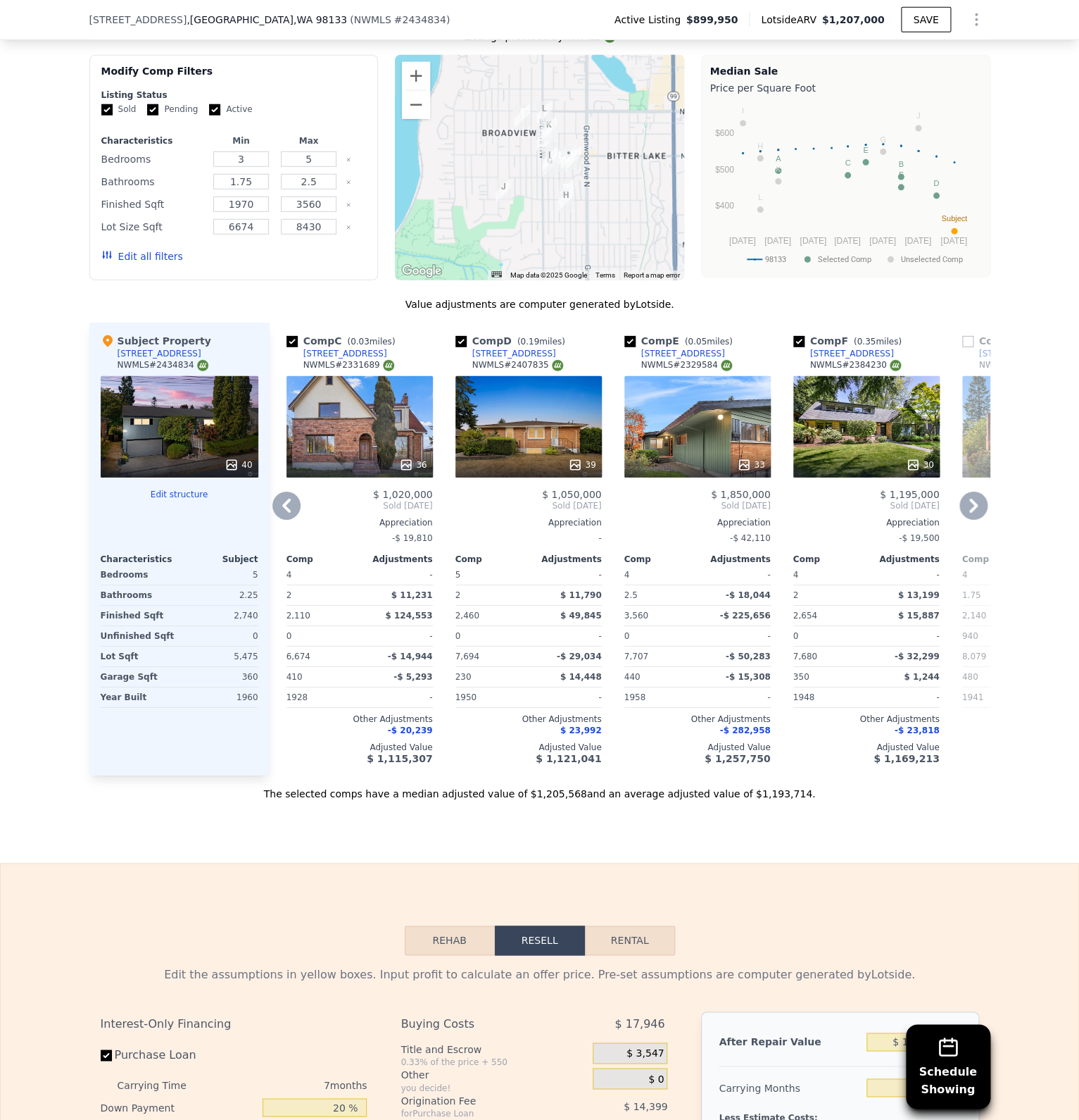
click at [401, 458] on div "36" at bounding box center [359, 465] width 134 height 14
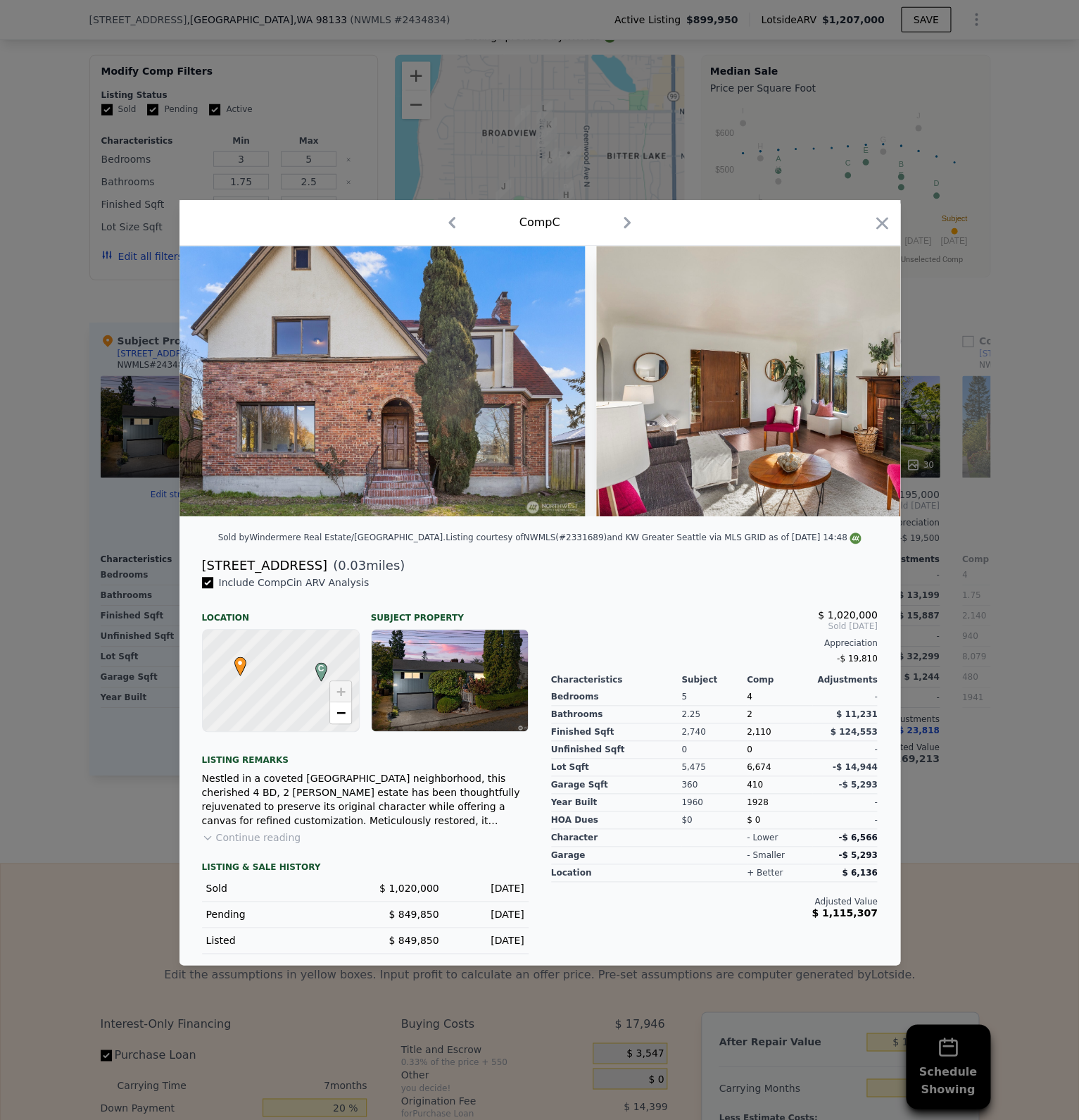
drag, startPoint x: 992, startPoint y: 586, endPoint x: 973, endPoint y: 562, distance: 30.6
click at [990, 586] on div at bounding box center [540, 560] width 1079 height 1120
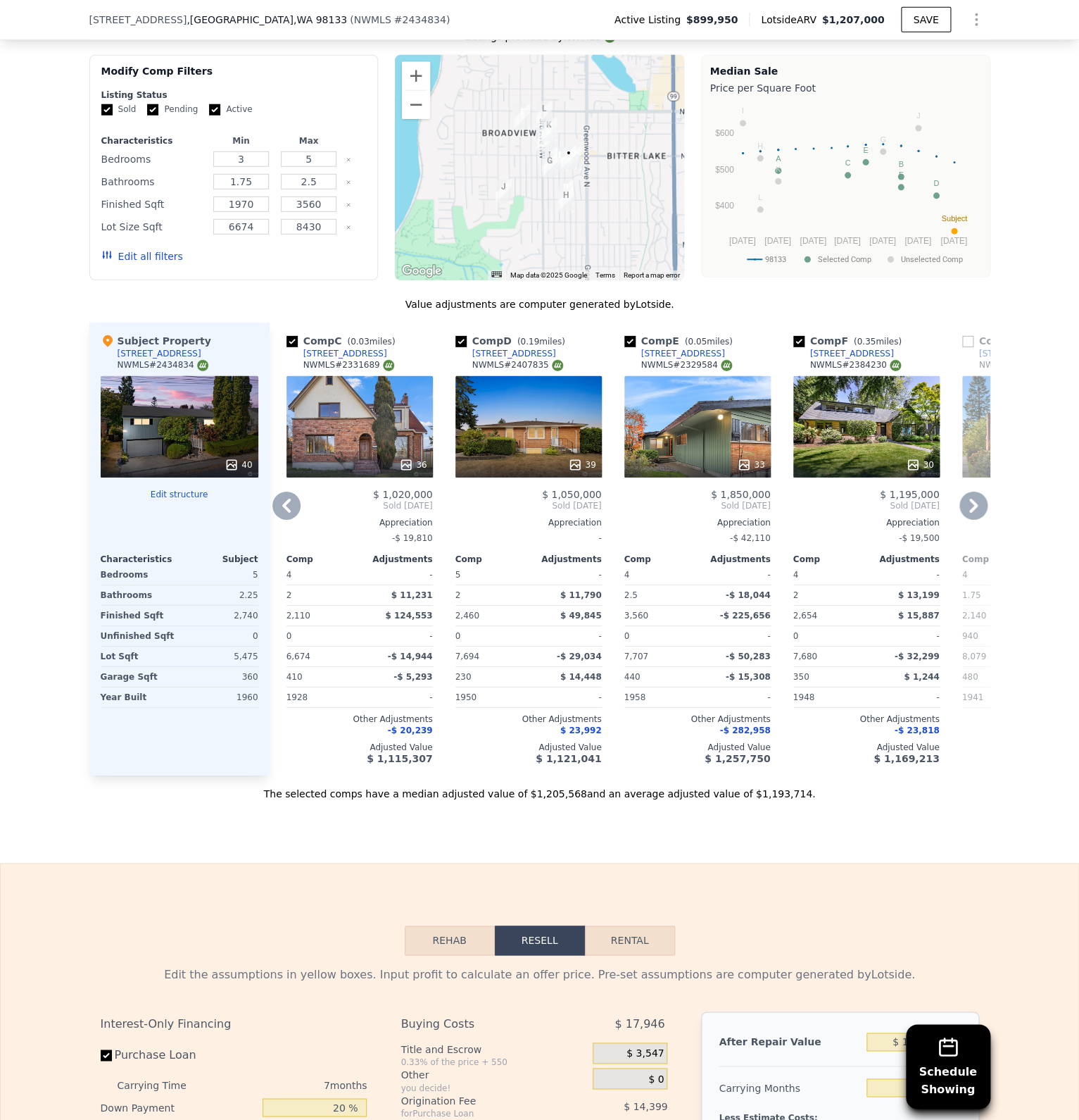
click at [978, 492] on icon at bounding box center [974, 506] width 29 height 29
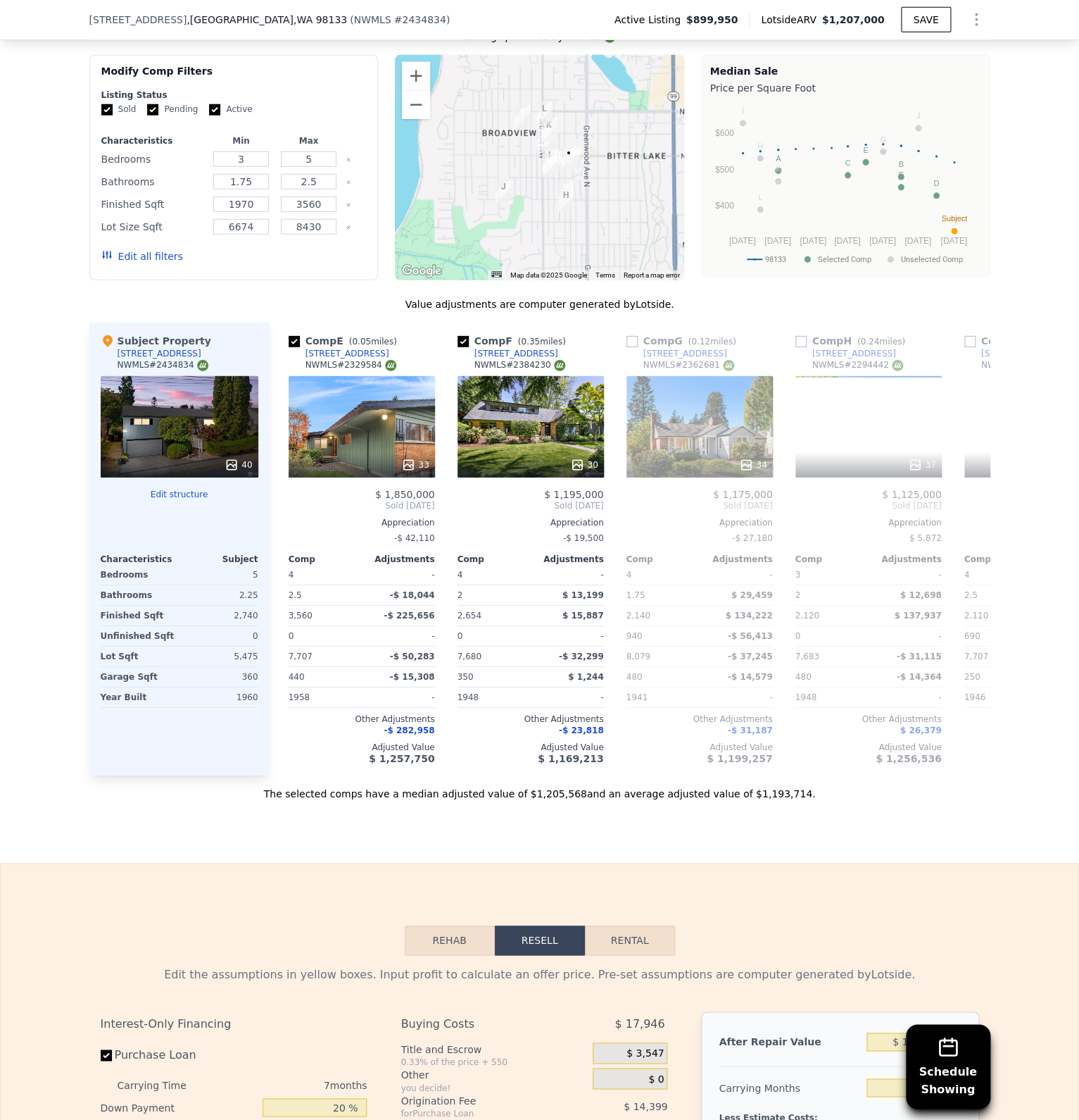
scroll to position [0, 676]
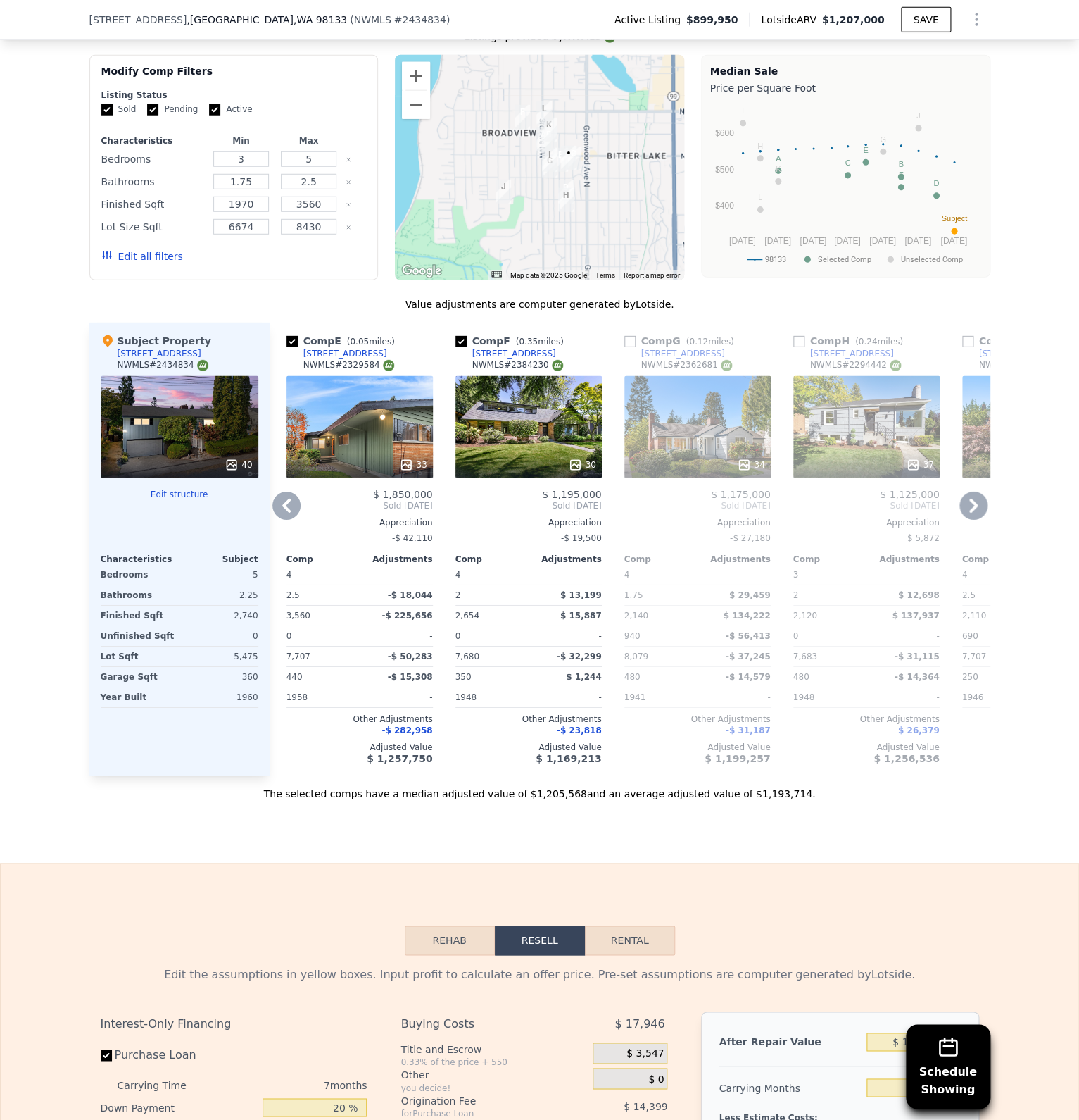
click at [580, 460] on icon at bounding box center [576, 465] width 9 height 9
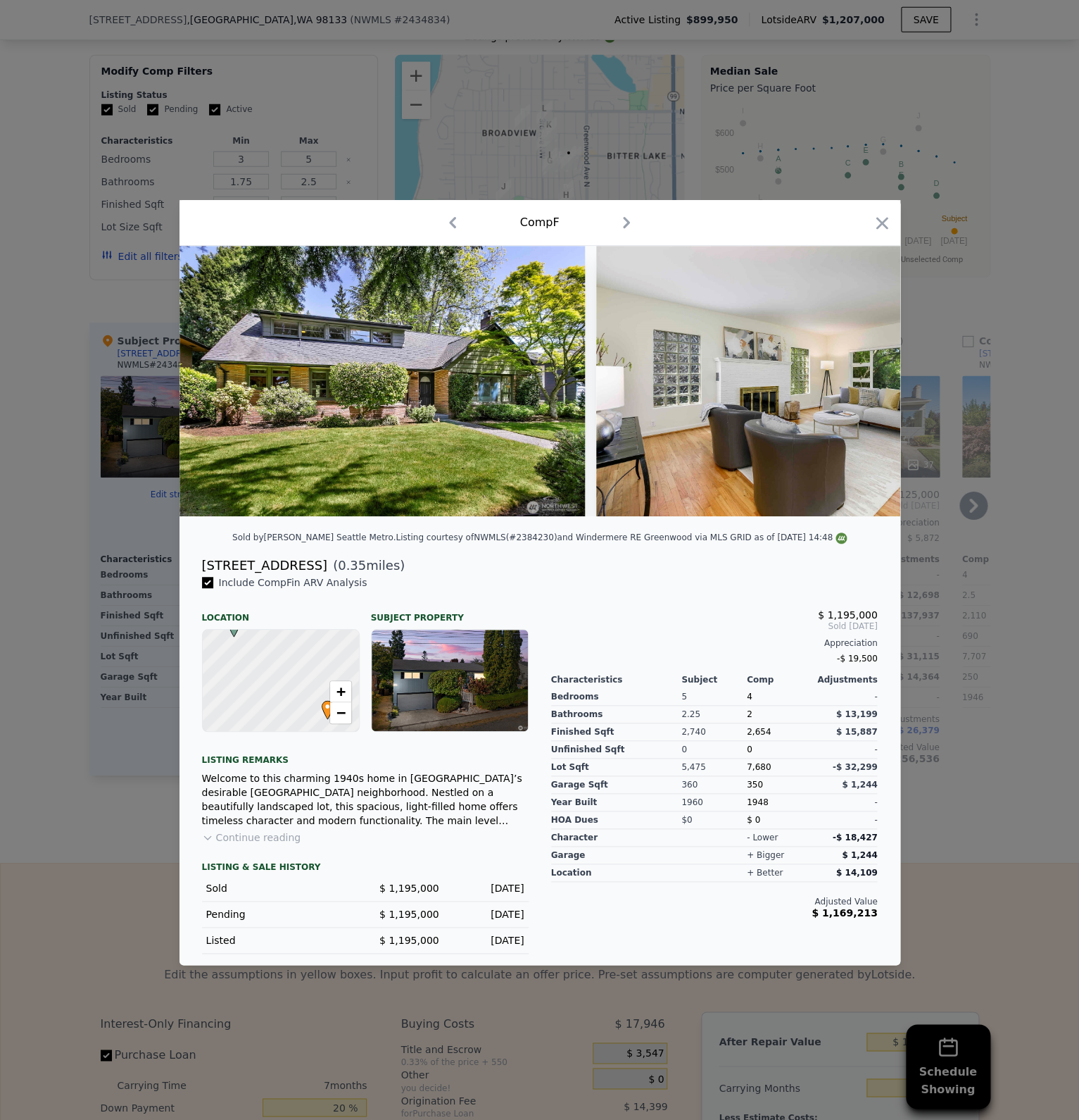
click at [976, 540] on div at bounding box center [540, 560] width 1079 height 1120
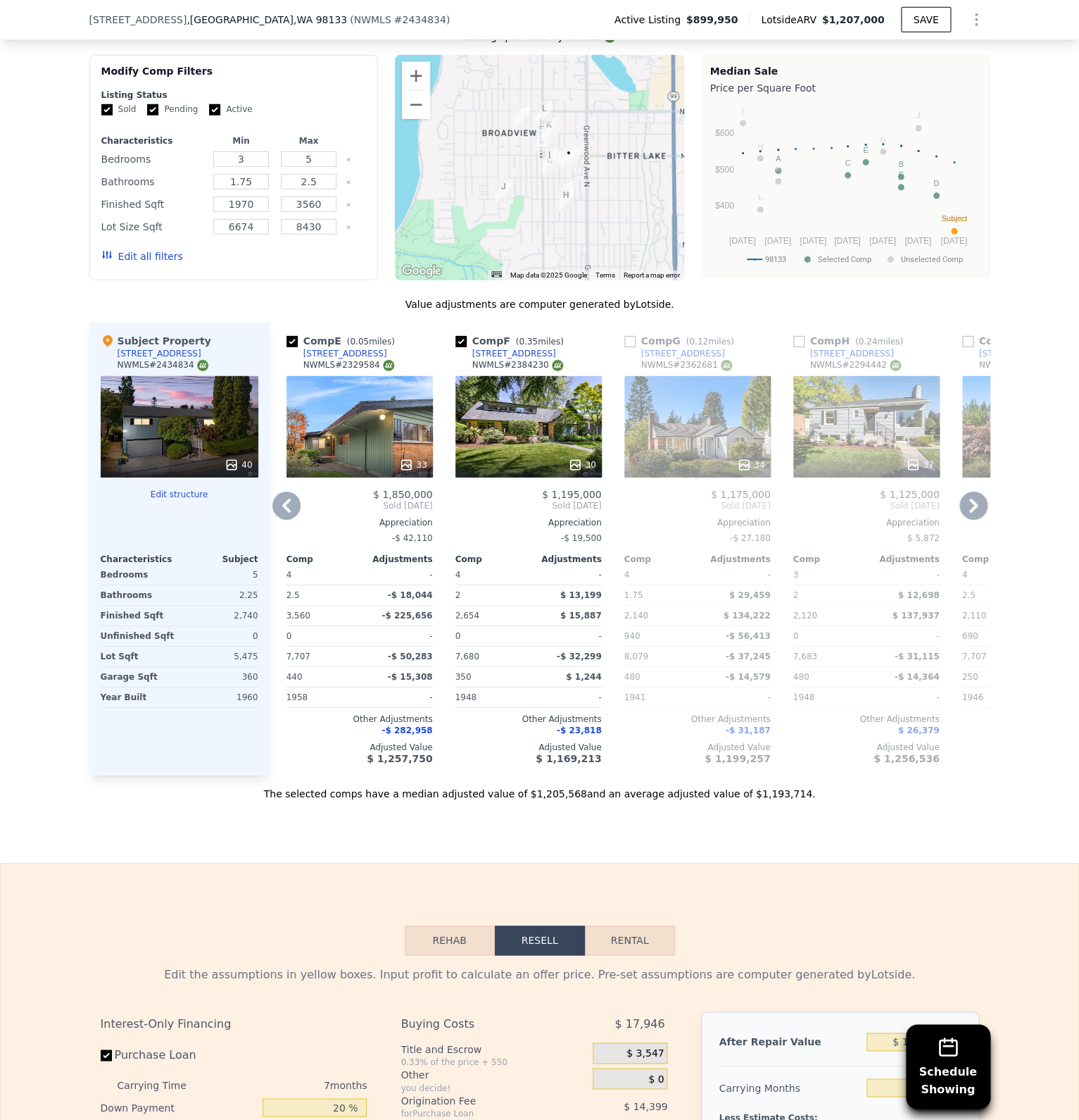
click at [963, 492] on icon at bounding box center [974, 506] width 29 height 29
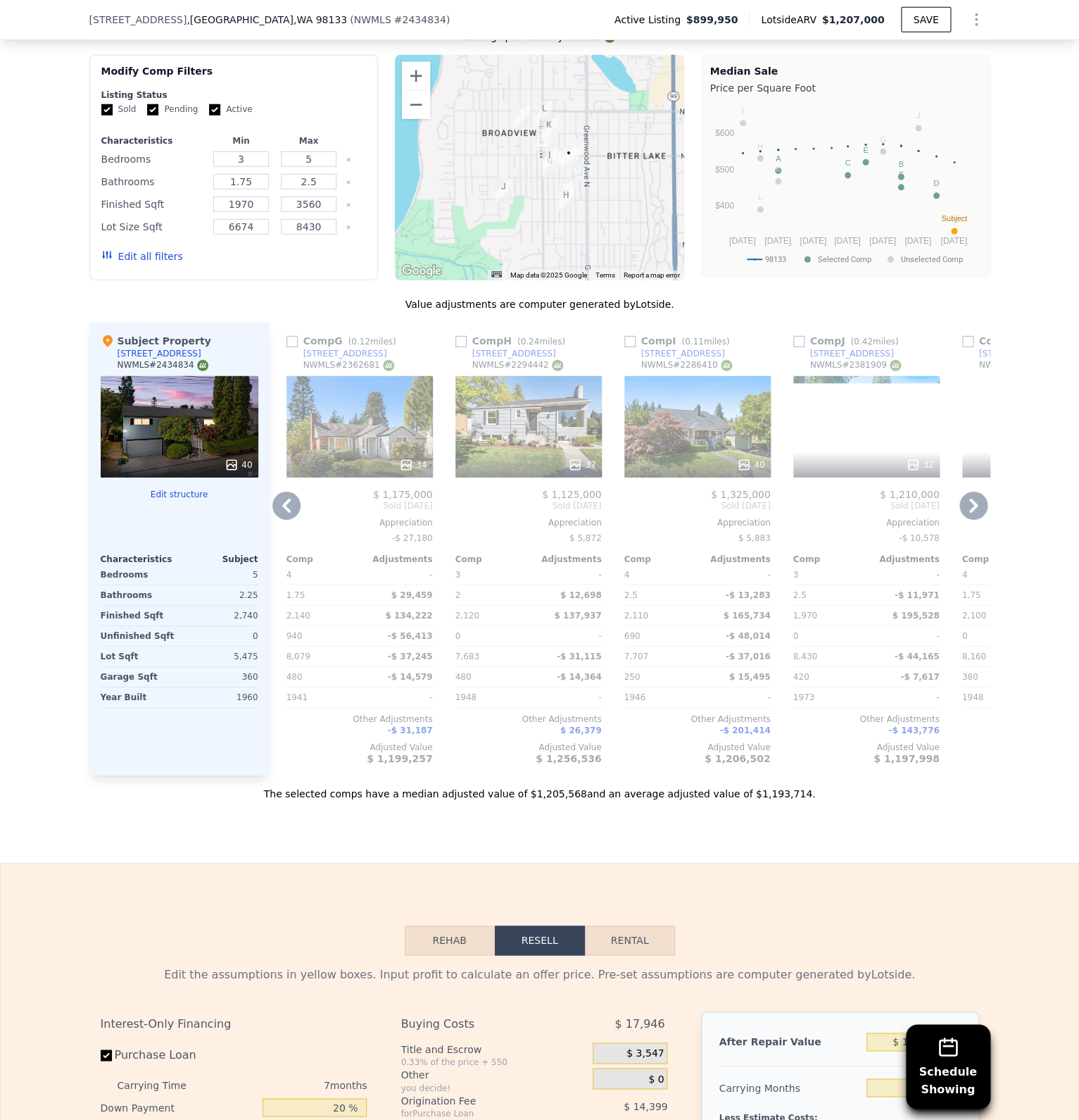
click at [973, 498] on icon at bounding box center [973, 505] width 8 height 14
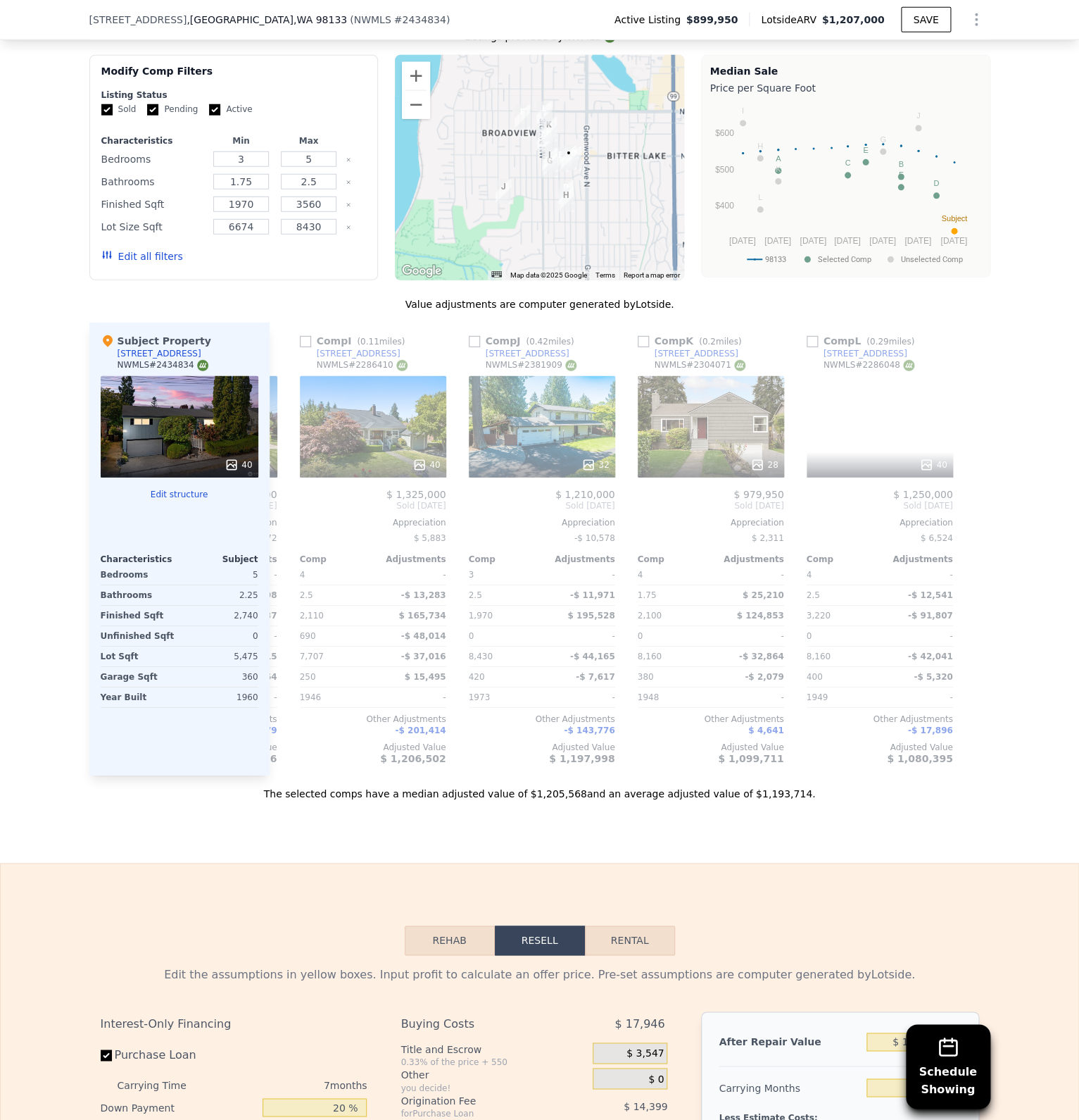
scroll to position [0, 1339]
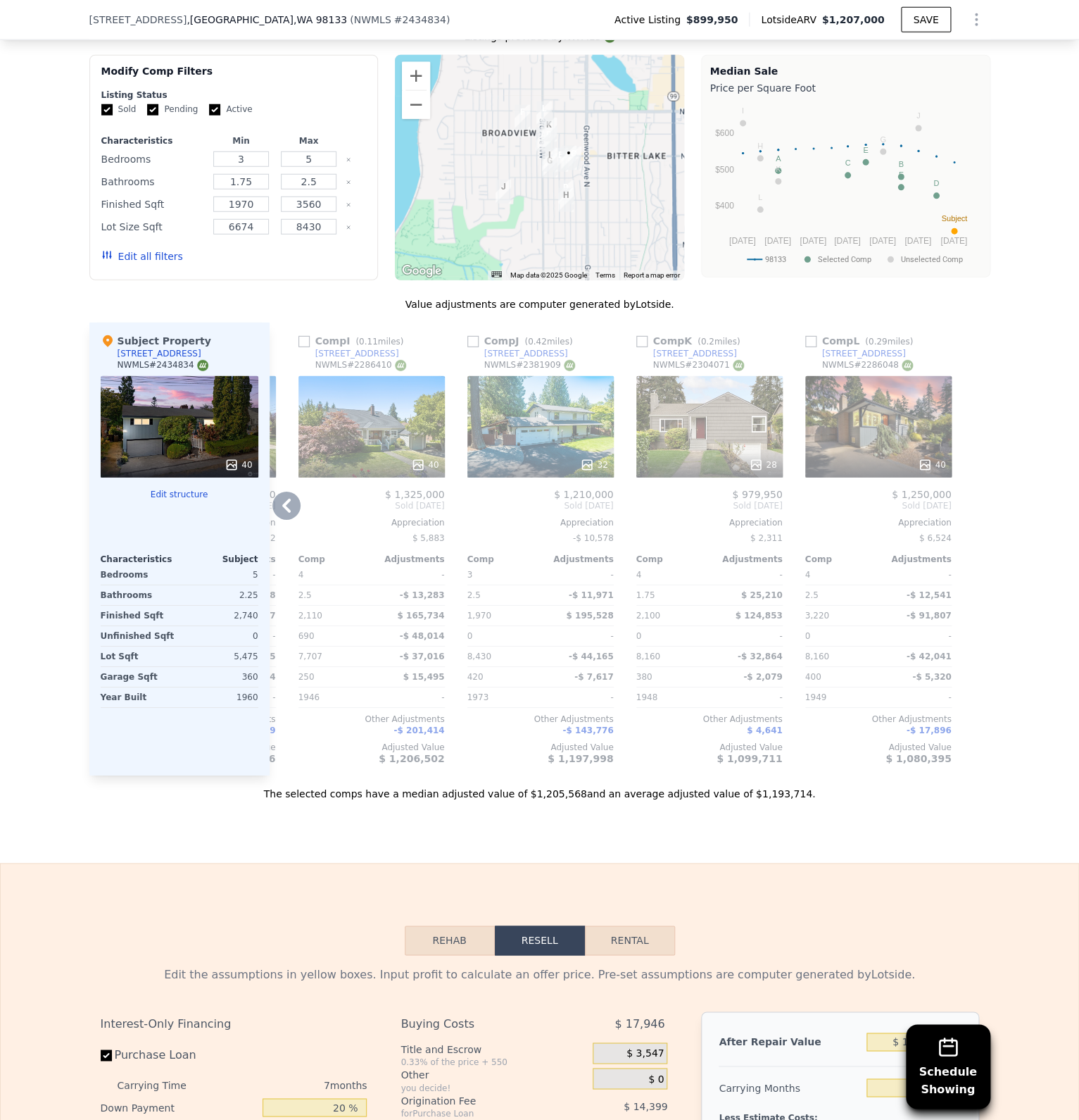
click at [927, 452] on div at bounding box center [878, 465] width 146 height 26
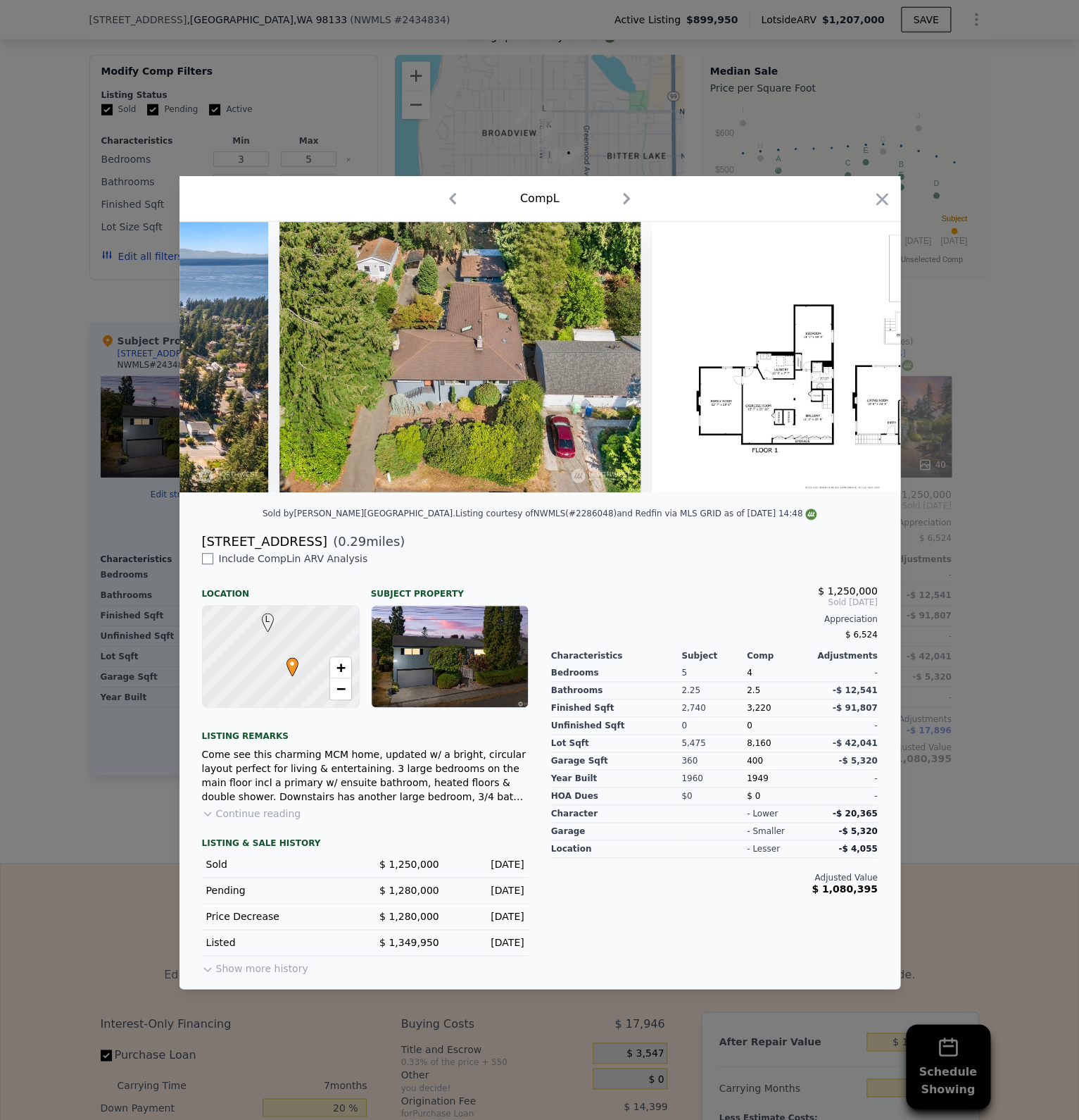
scroll to position [0, 15824]
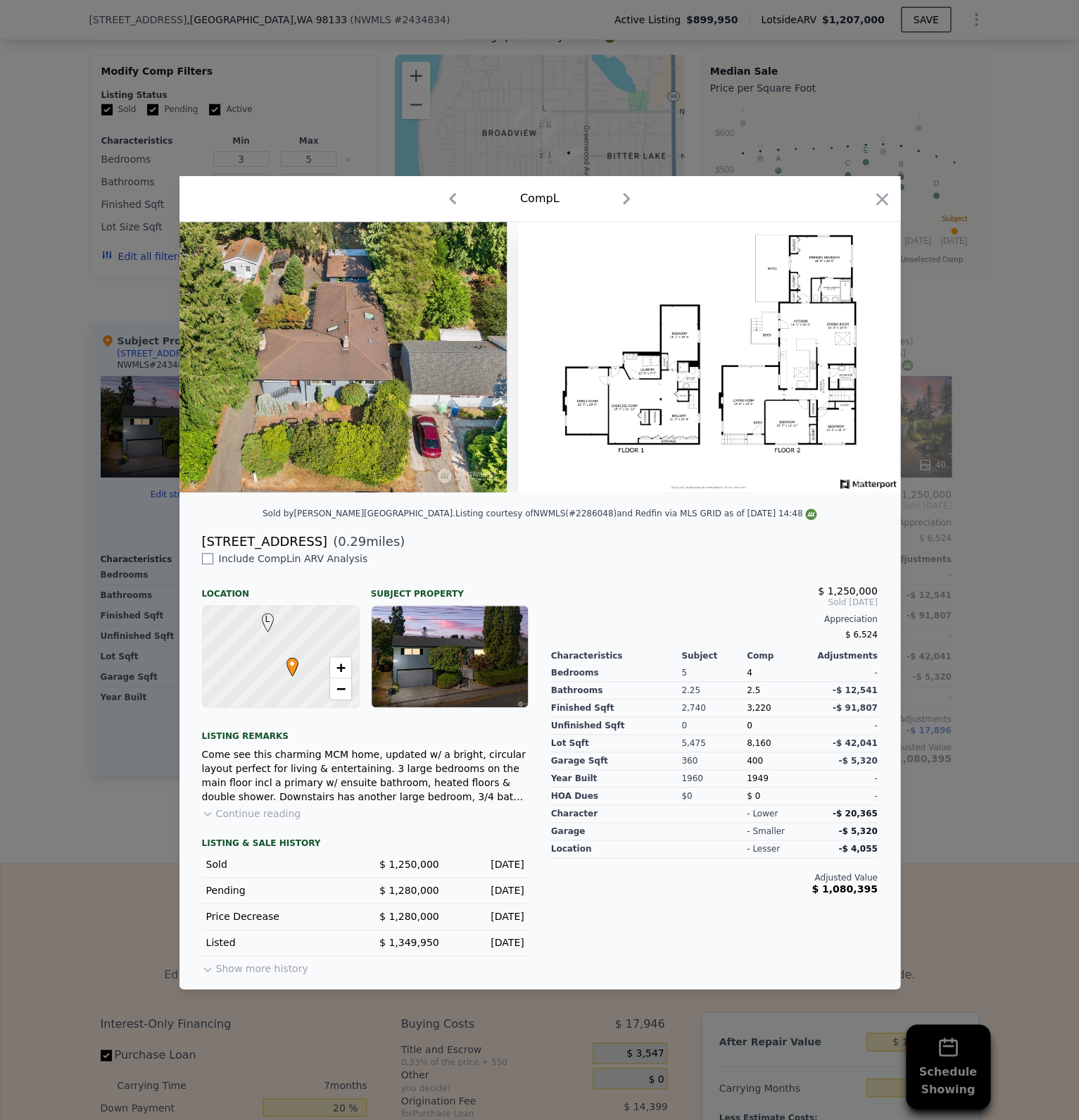
click at [1012, 562] on div at bounding box center [540, 560] width 1079 height 1120
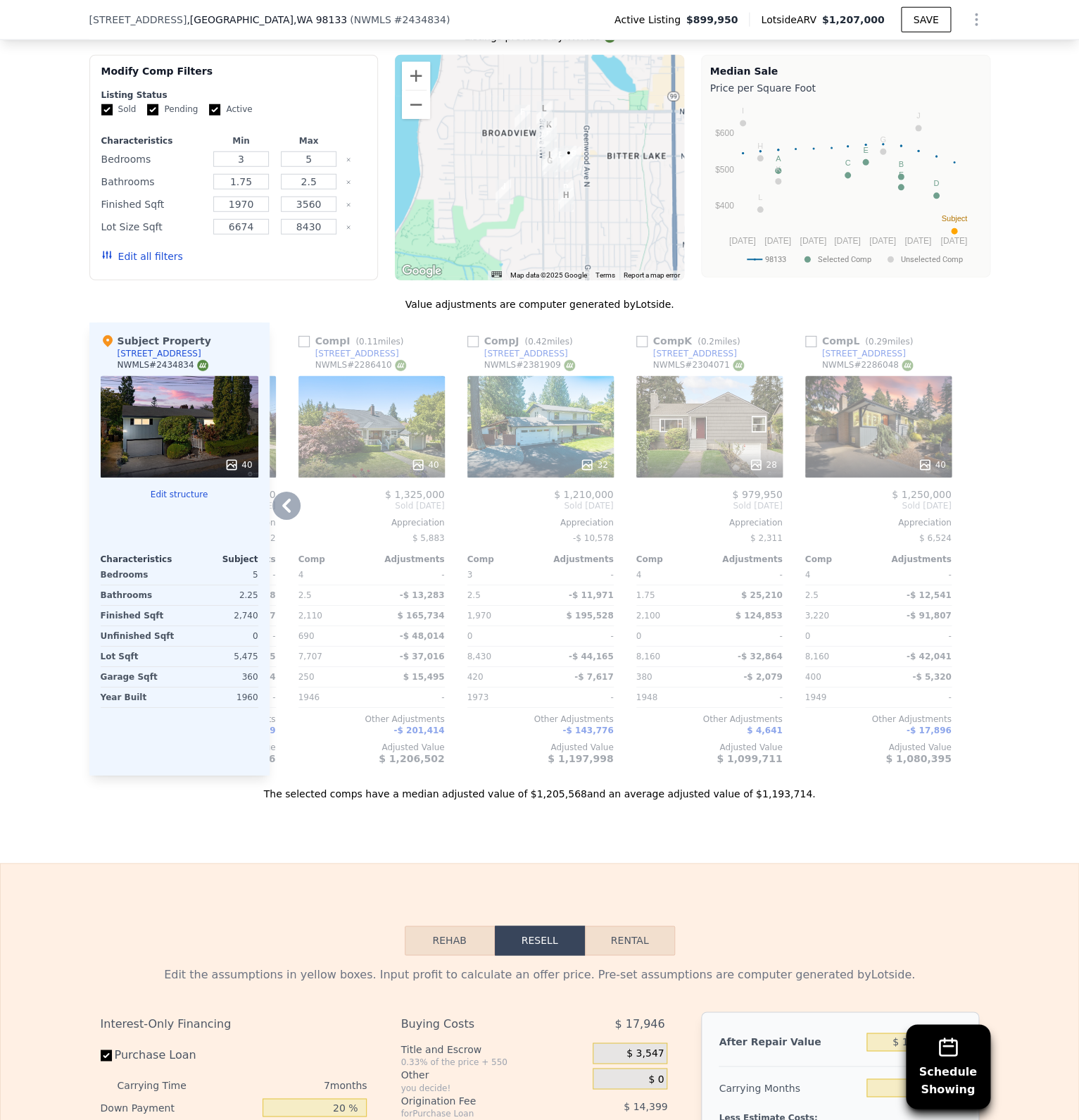
click at [600, 458] on div "32" at bounding box center [594, 465] width 28 height 14
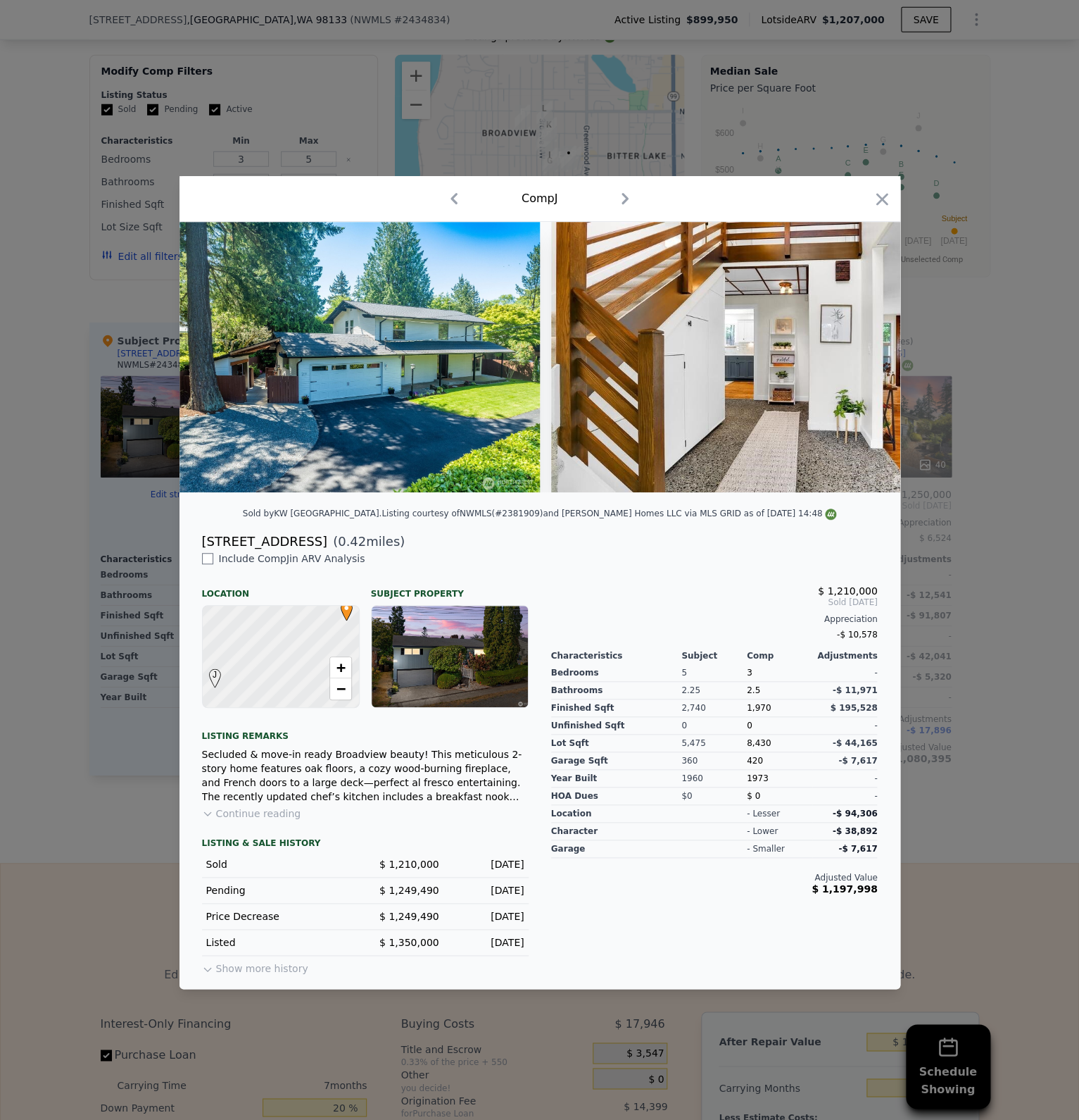
scroll to position [0, 2571]
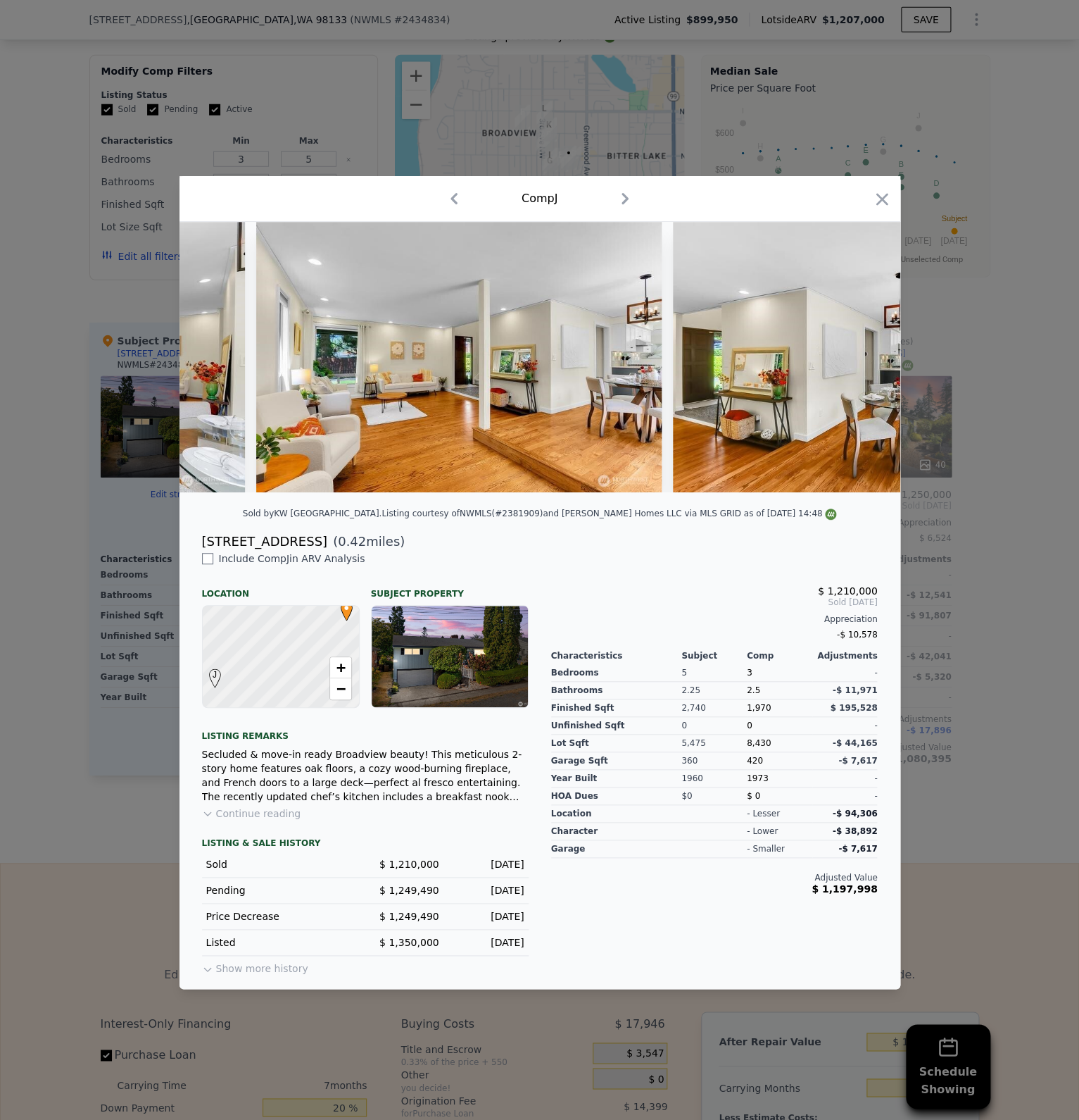
click at [903, 595] on div at bounding box center [540, 560] width 1079 height 1120
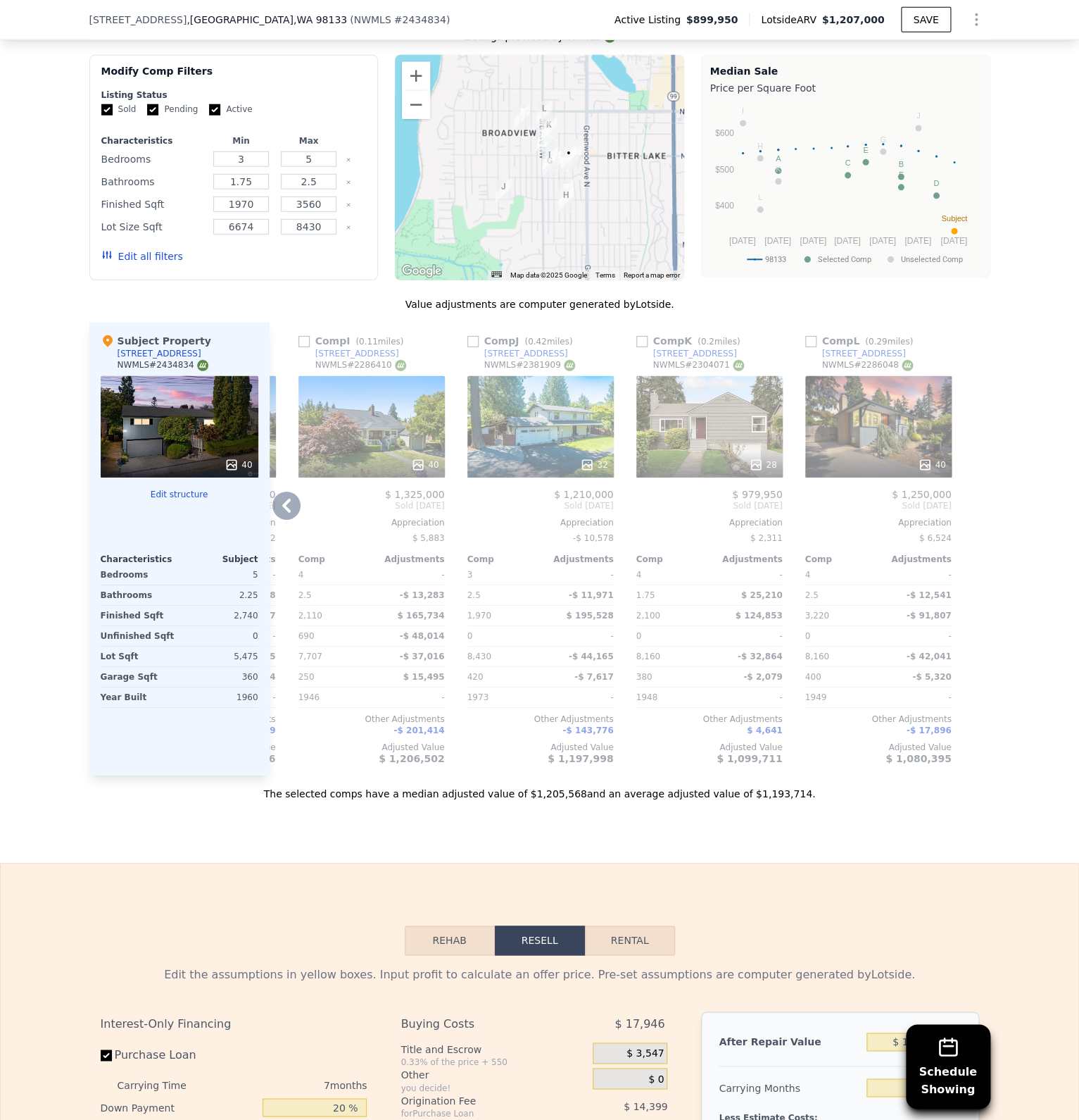
click at [294, 492] on icon at bounding box center [287, 506] width 29 height 29
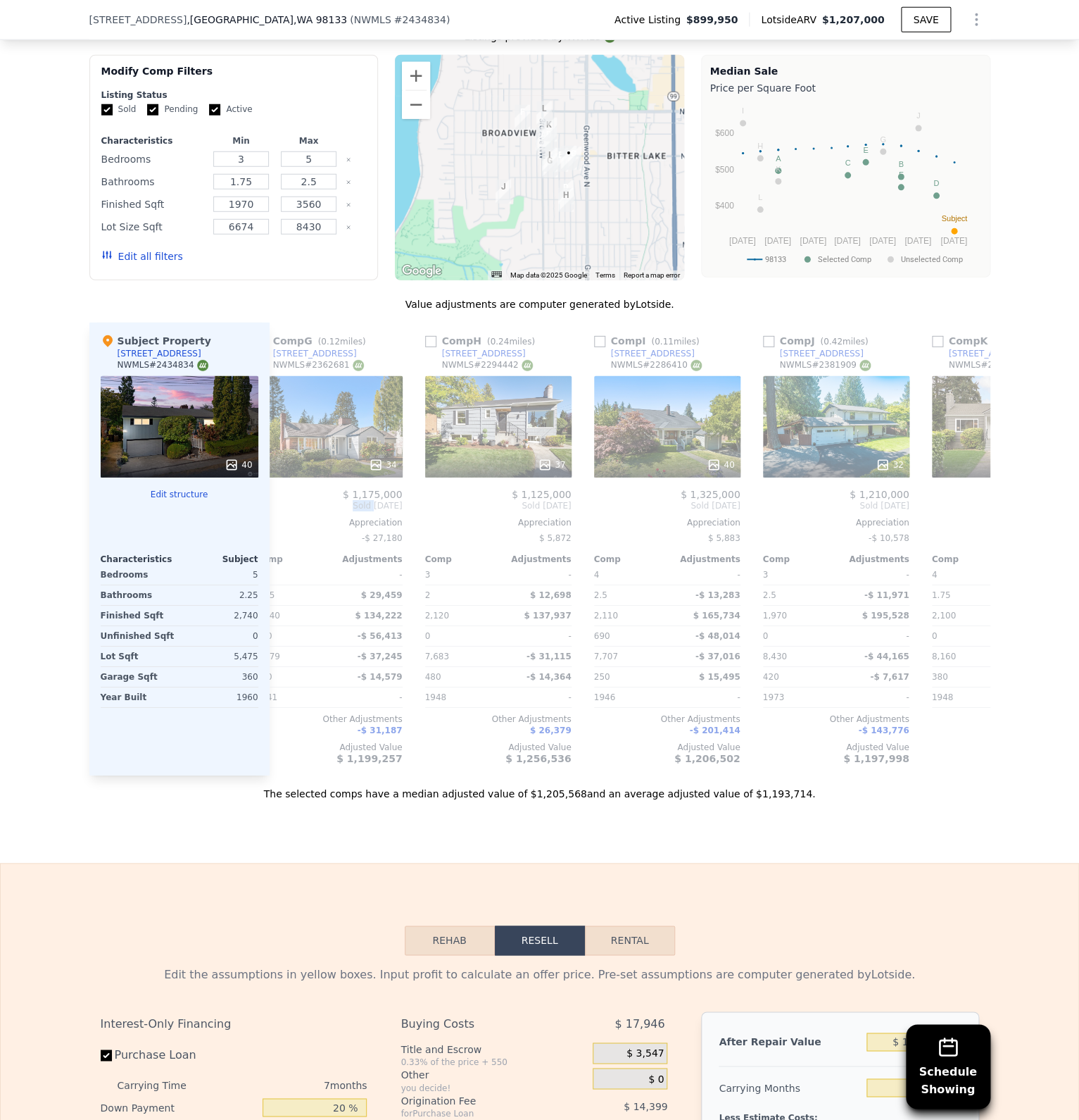
click at [293, 500] on span "Sold [DATE]" at bounding box center [329, 505] width 146 height 11
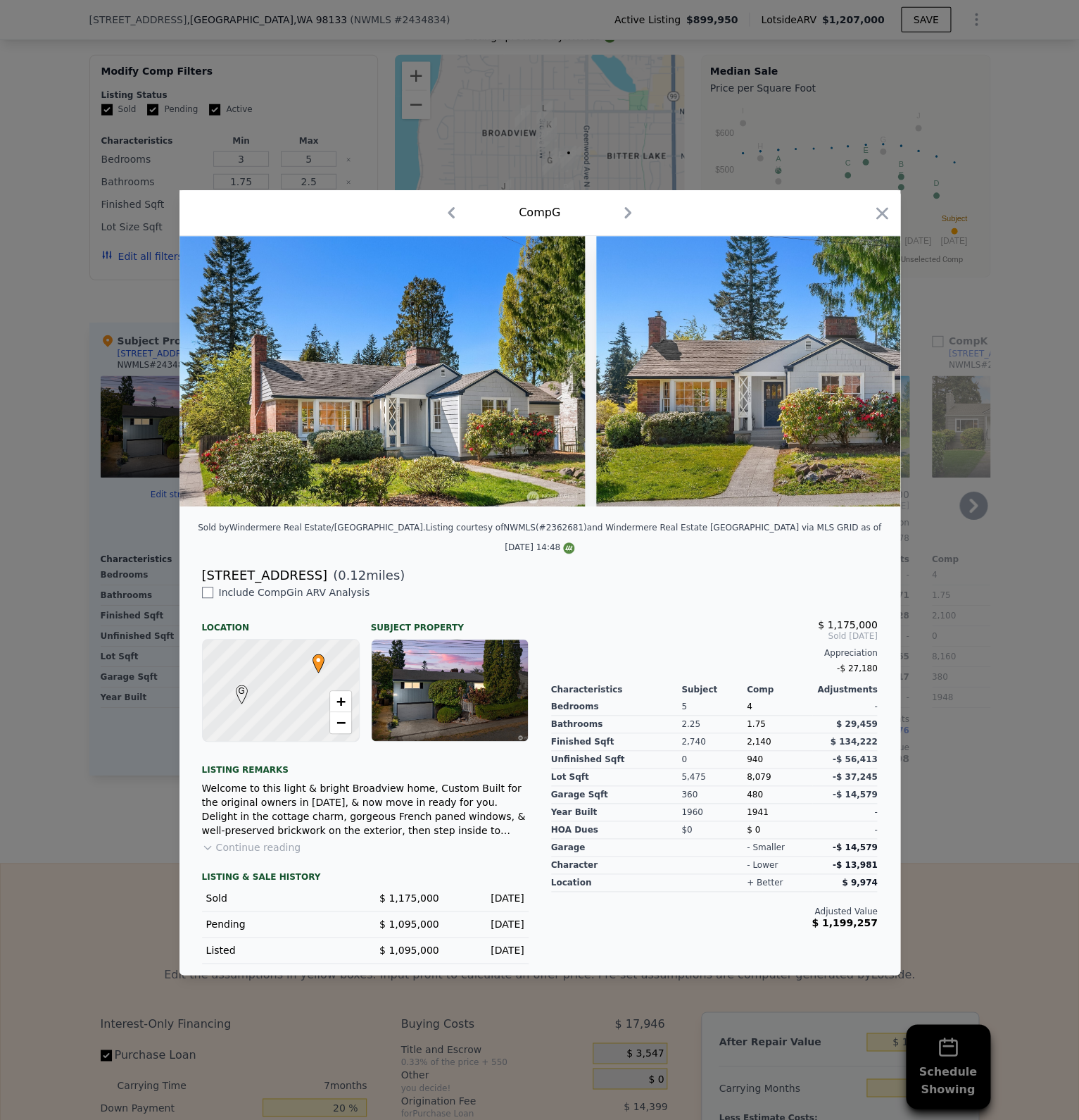
click at [133, 571] on div at bounding box center [540, 560] width 1079 height 1120
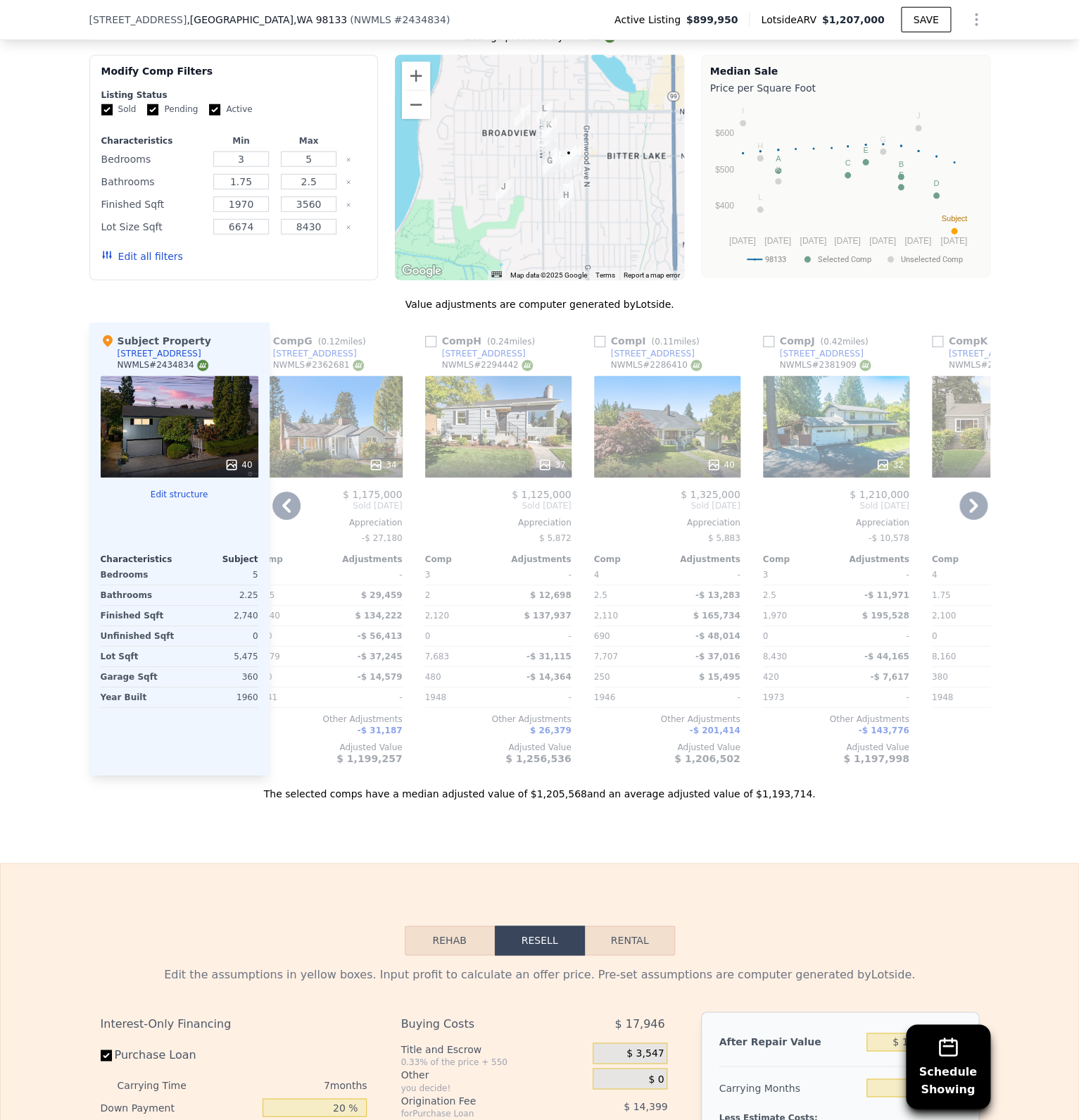
click at [290, 493] on icon at bounding box center [287, 506] width 29 height 29
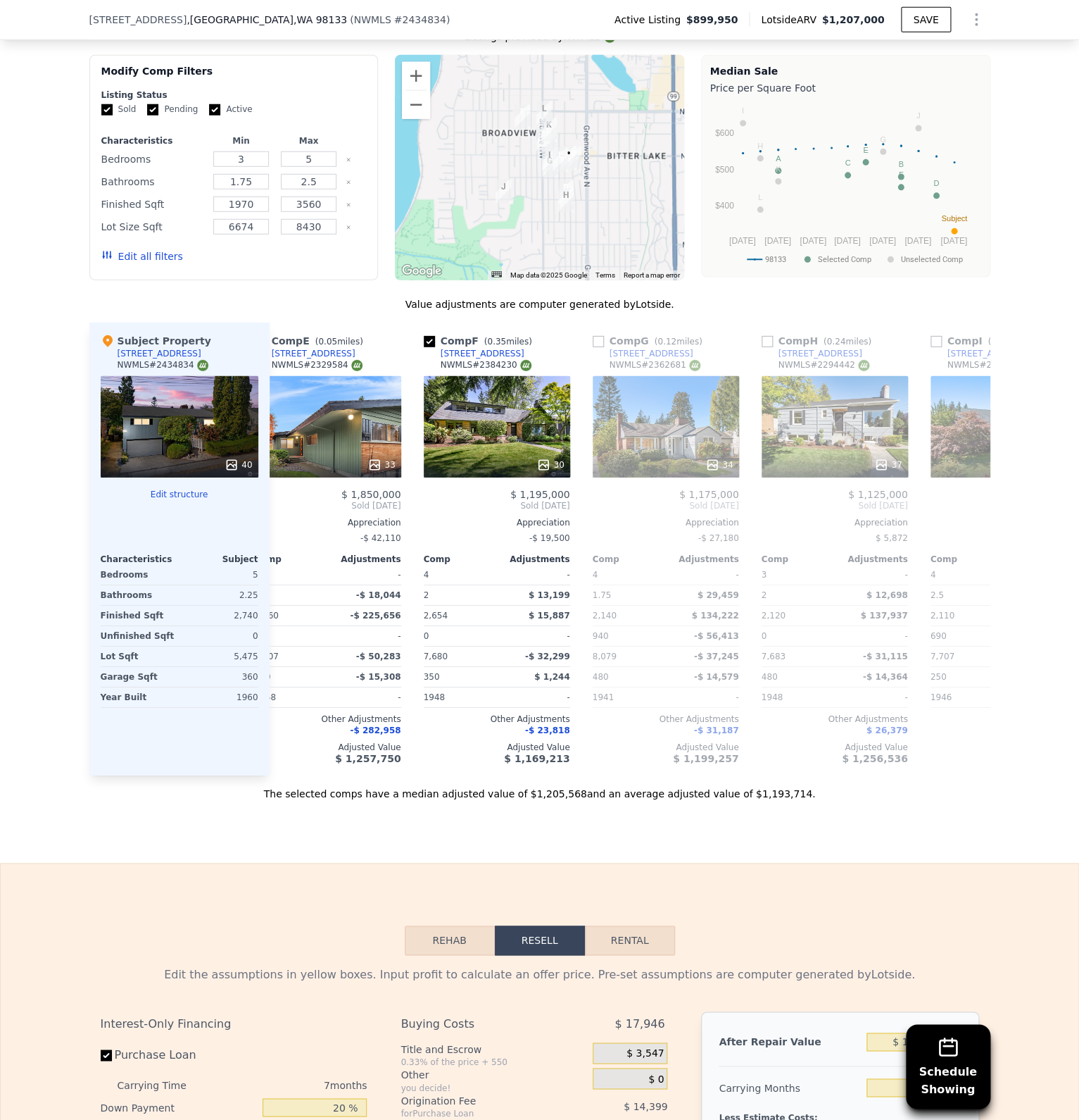
scroll to position [0, 706]
click at [283, 498] on icon at bounding box center [286, 505] width 8 height 14
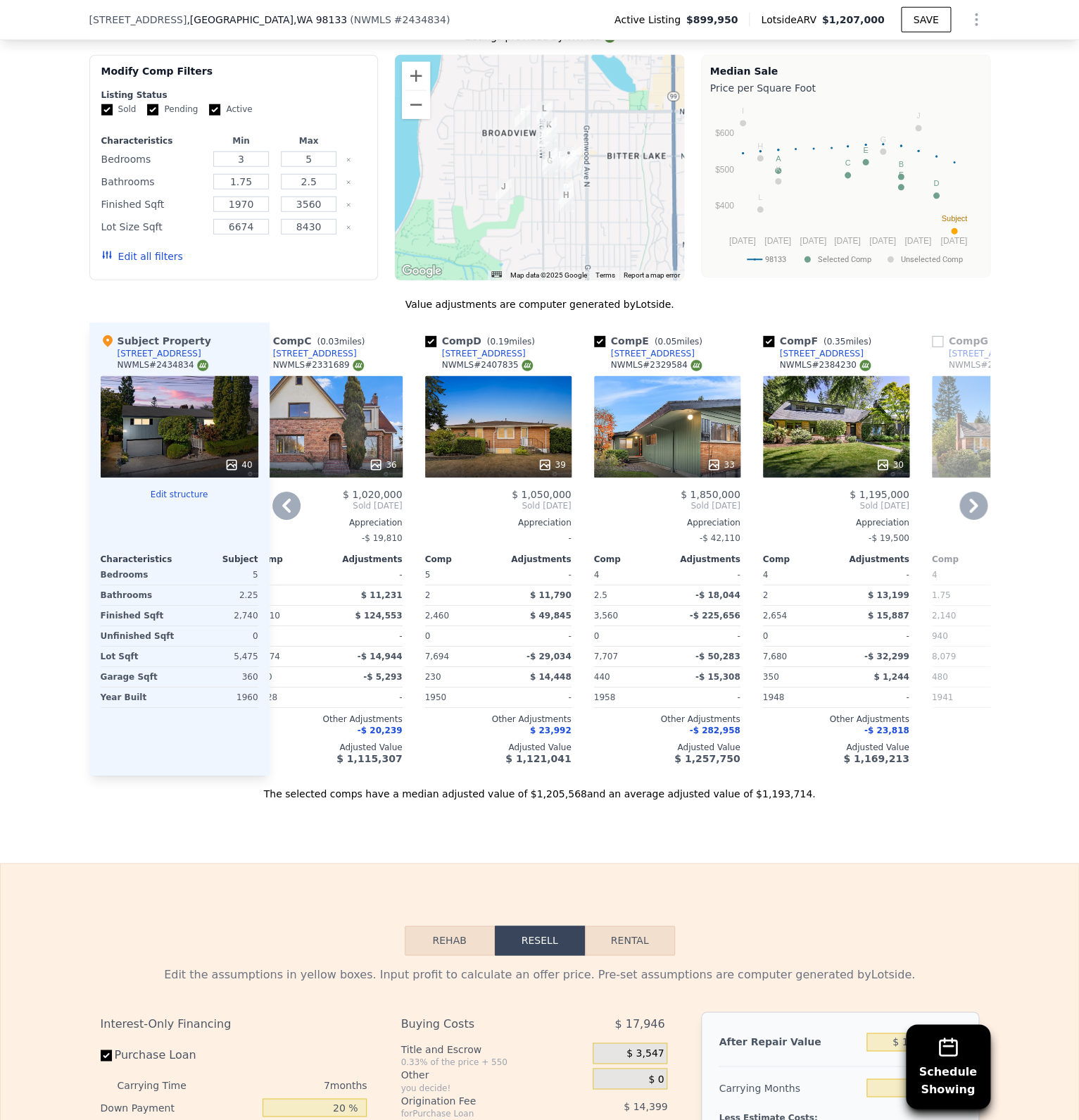
click at [290, 492] on icon at bounding box center [287, 506] width 29 height 29
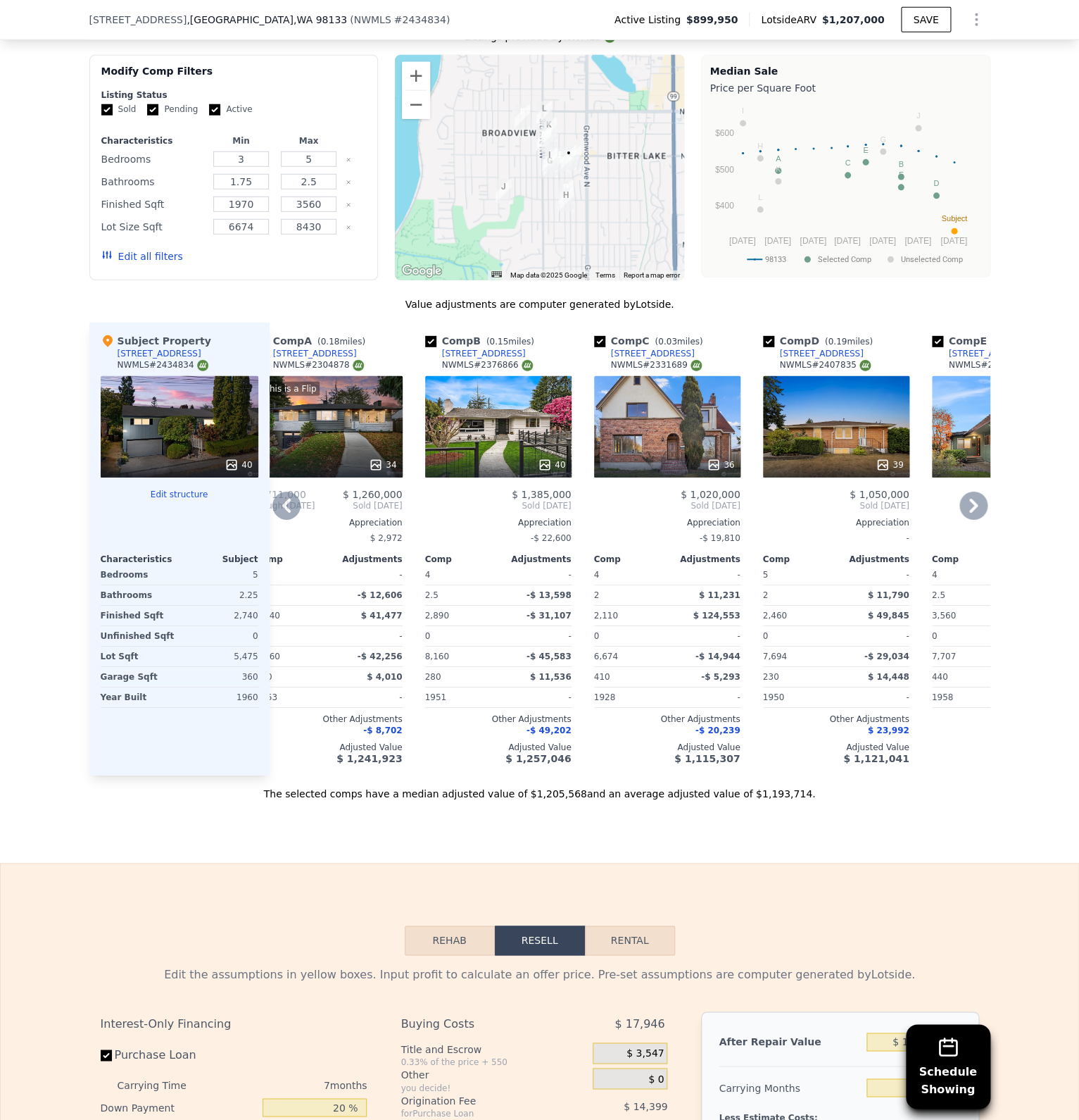
click at [285, 498] on icon at bounding box center [286, 505] width 8 height 14
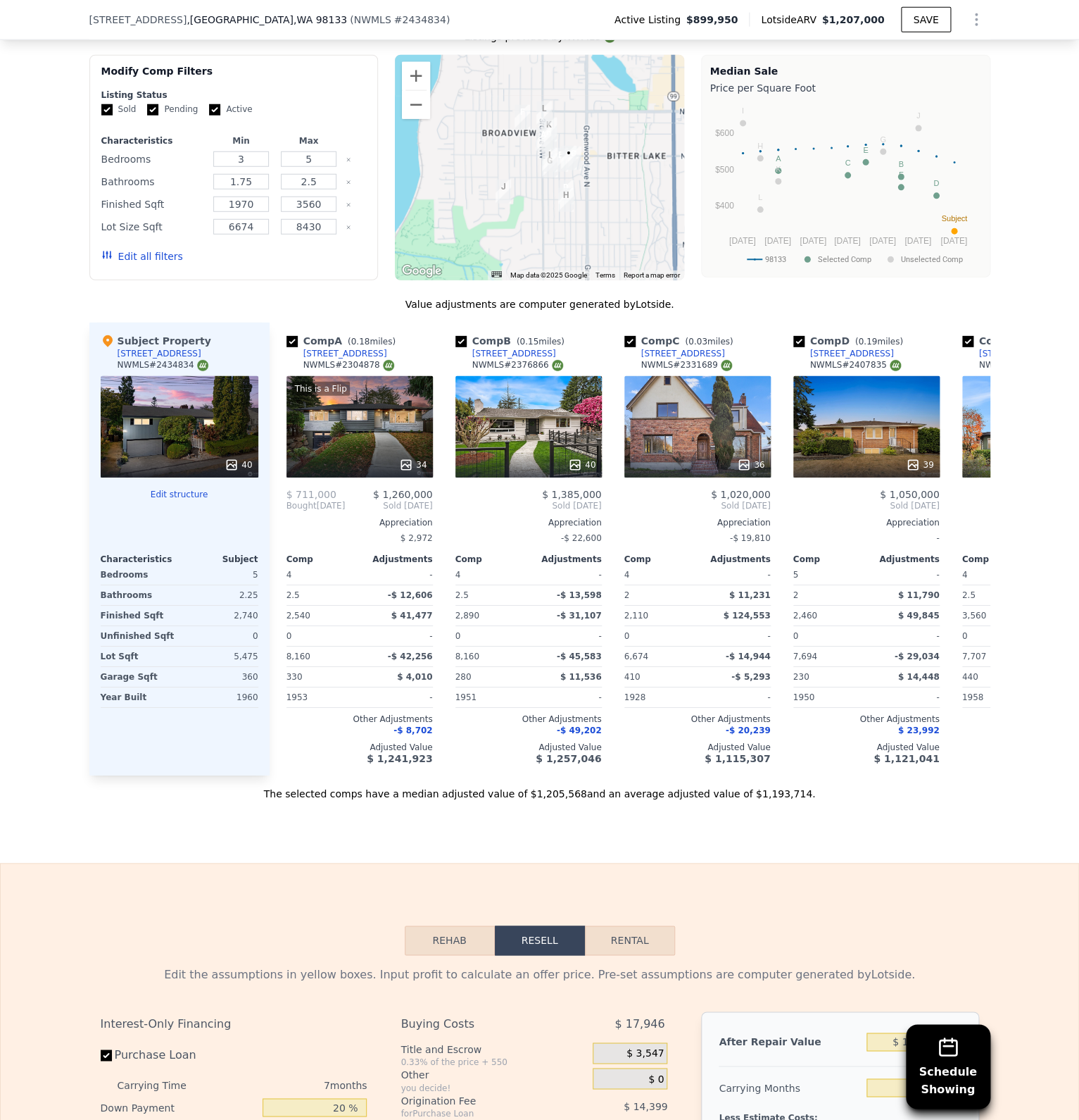
scroll to position [0, 0]
click at [242, 458] on div "40" at bounding box center [238, 465] width 28 height 14
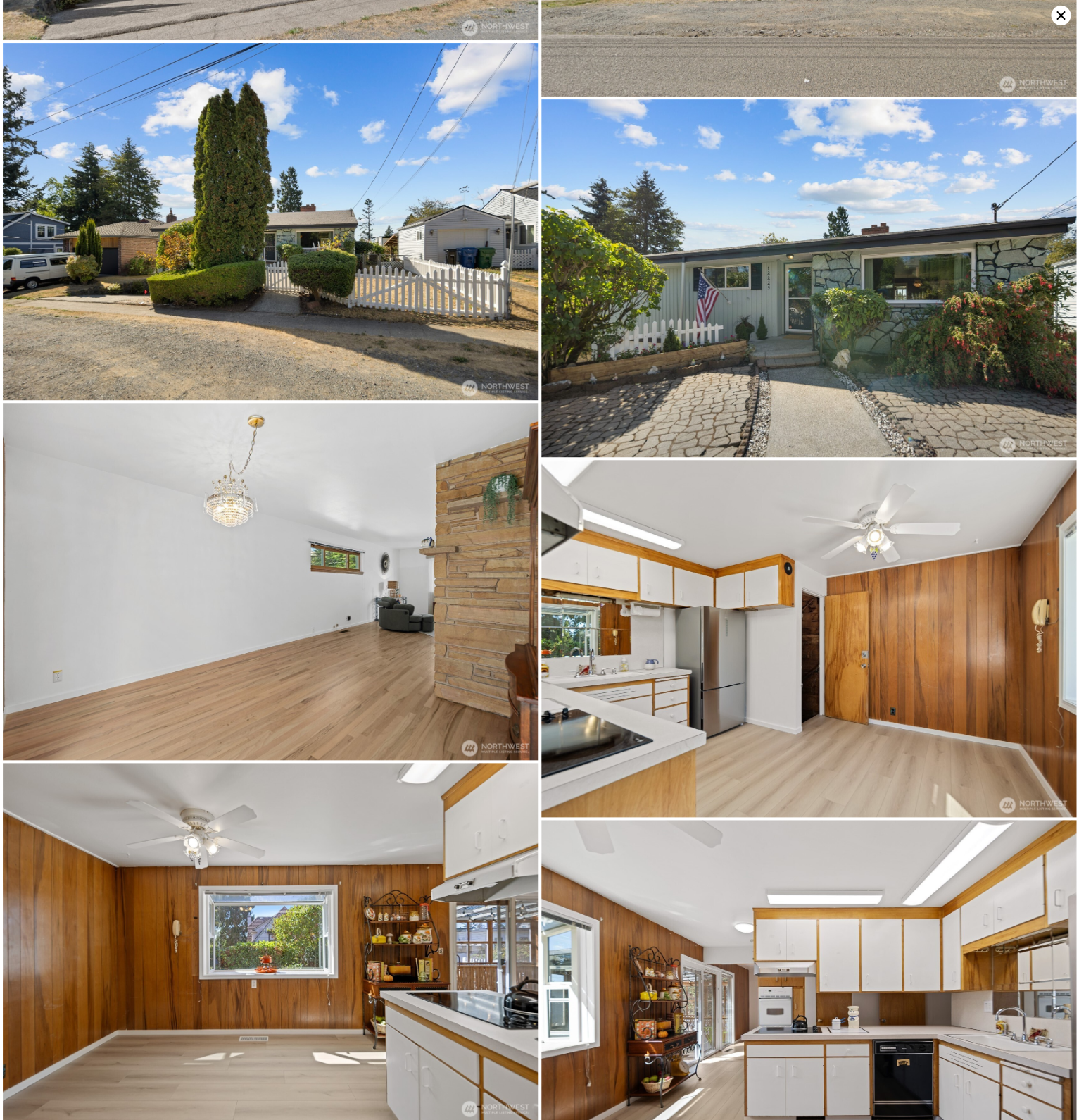
scroll to position [6017, 0]
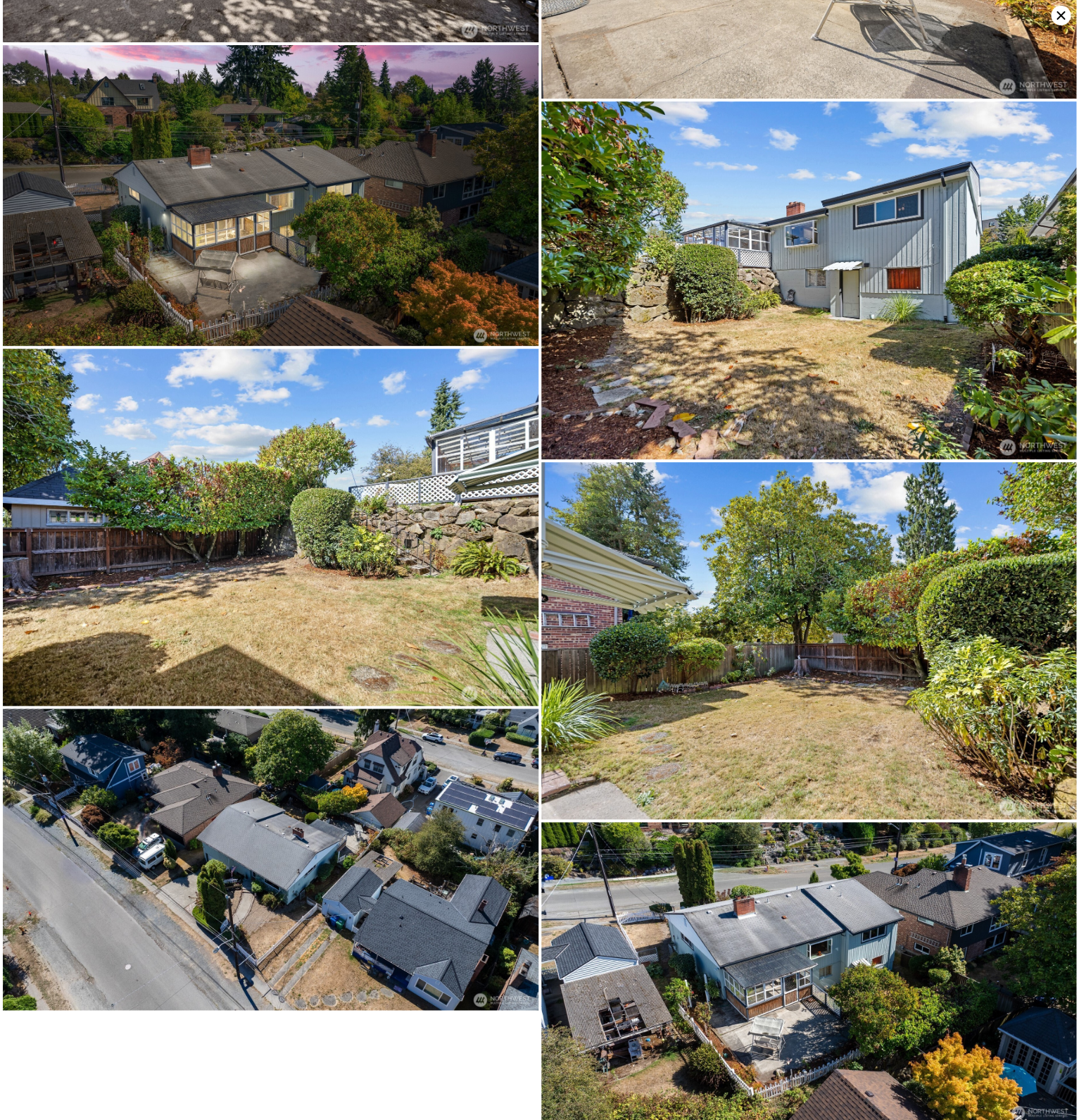
drag, startPoint x: 281, startPoint y: 269, endPoint x: 268, endPoint y: 823, distance: 554.2
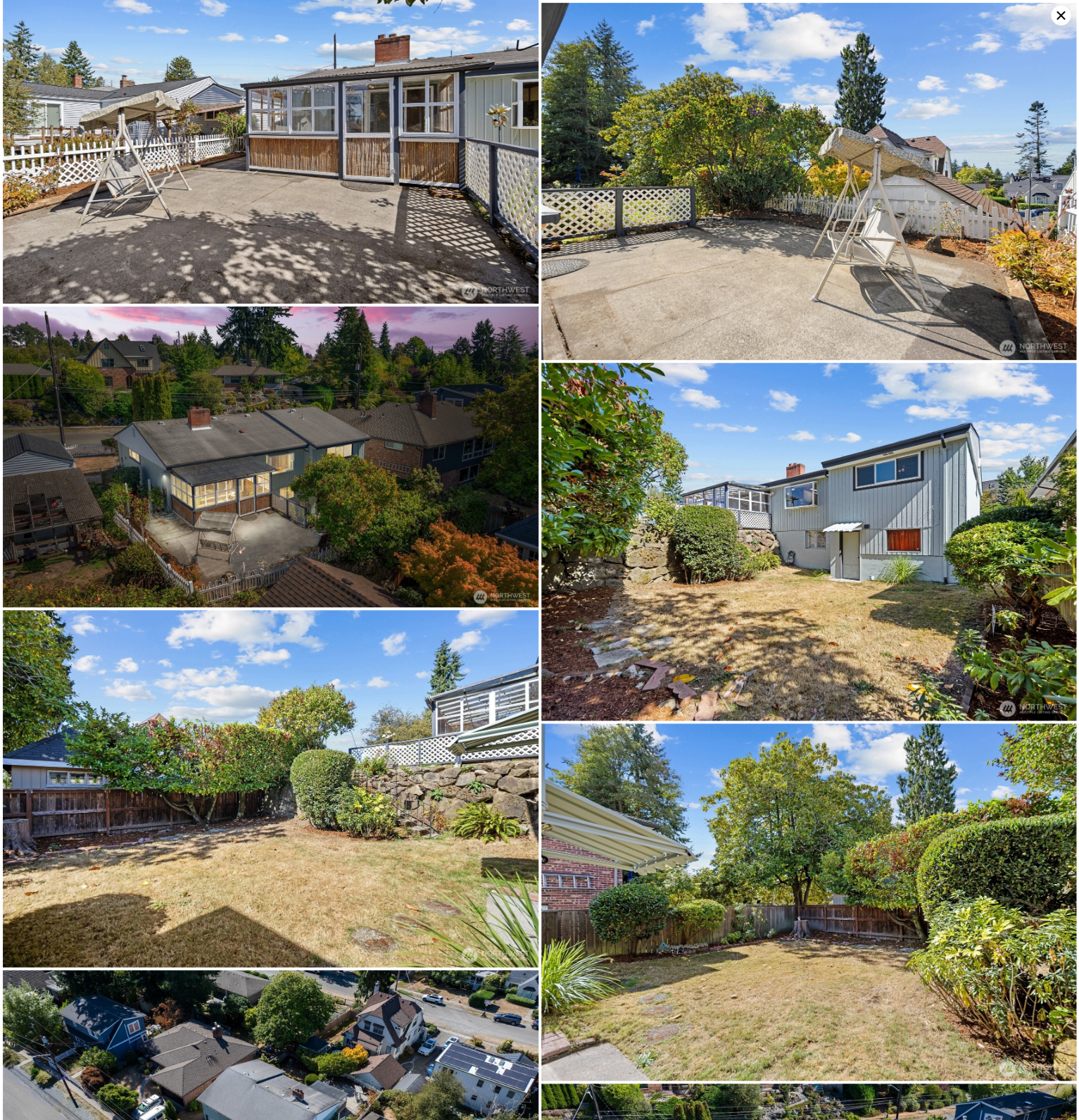
scroll to position [5757, 0]
click at [350, 787] on img at bounding box center [271, 787] width 536 height 357
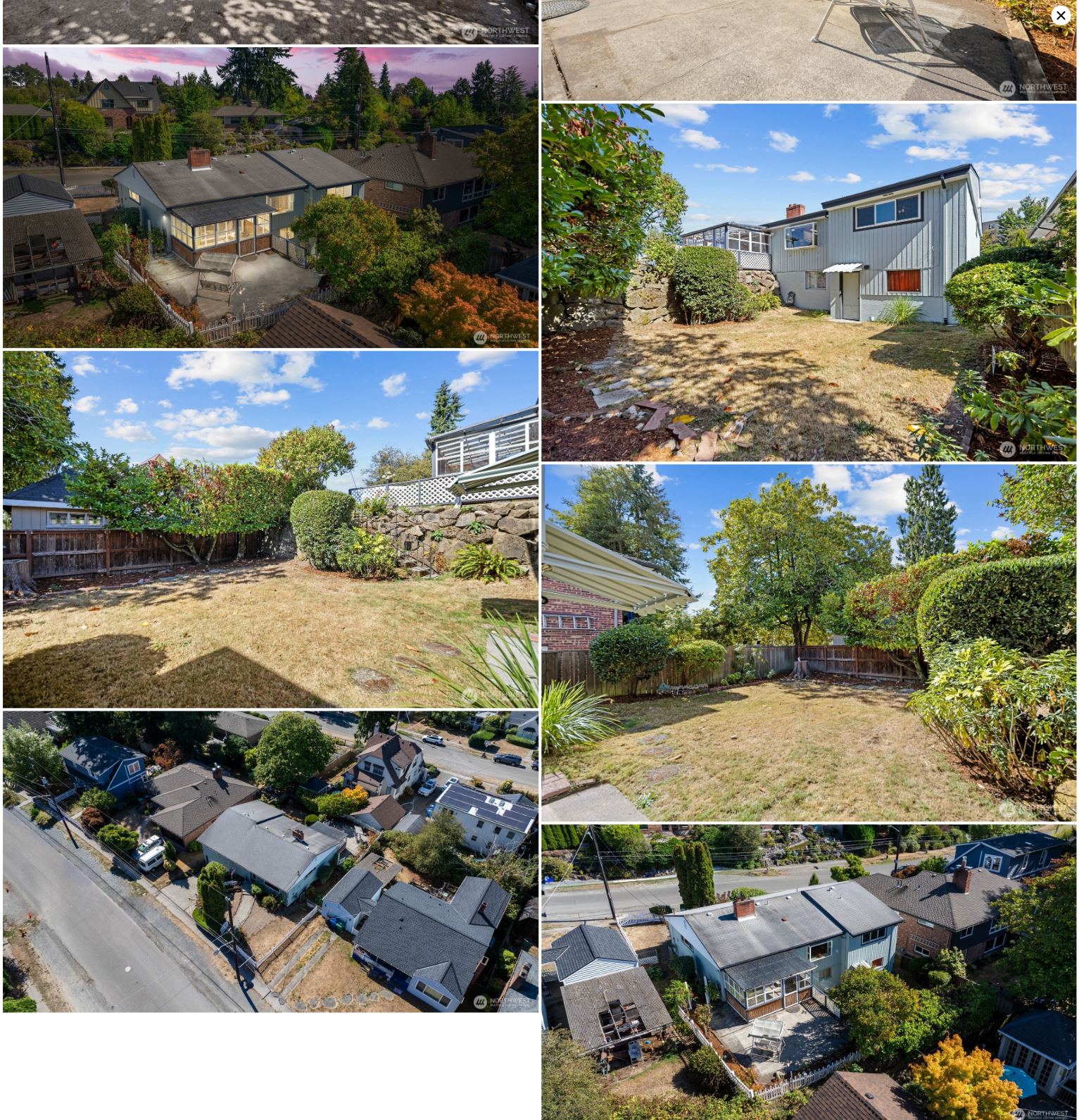
scroll to position [6017, 0]
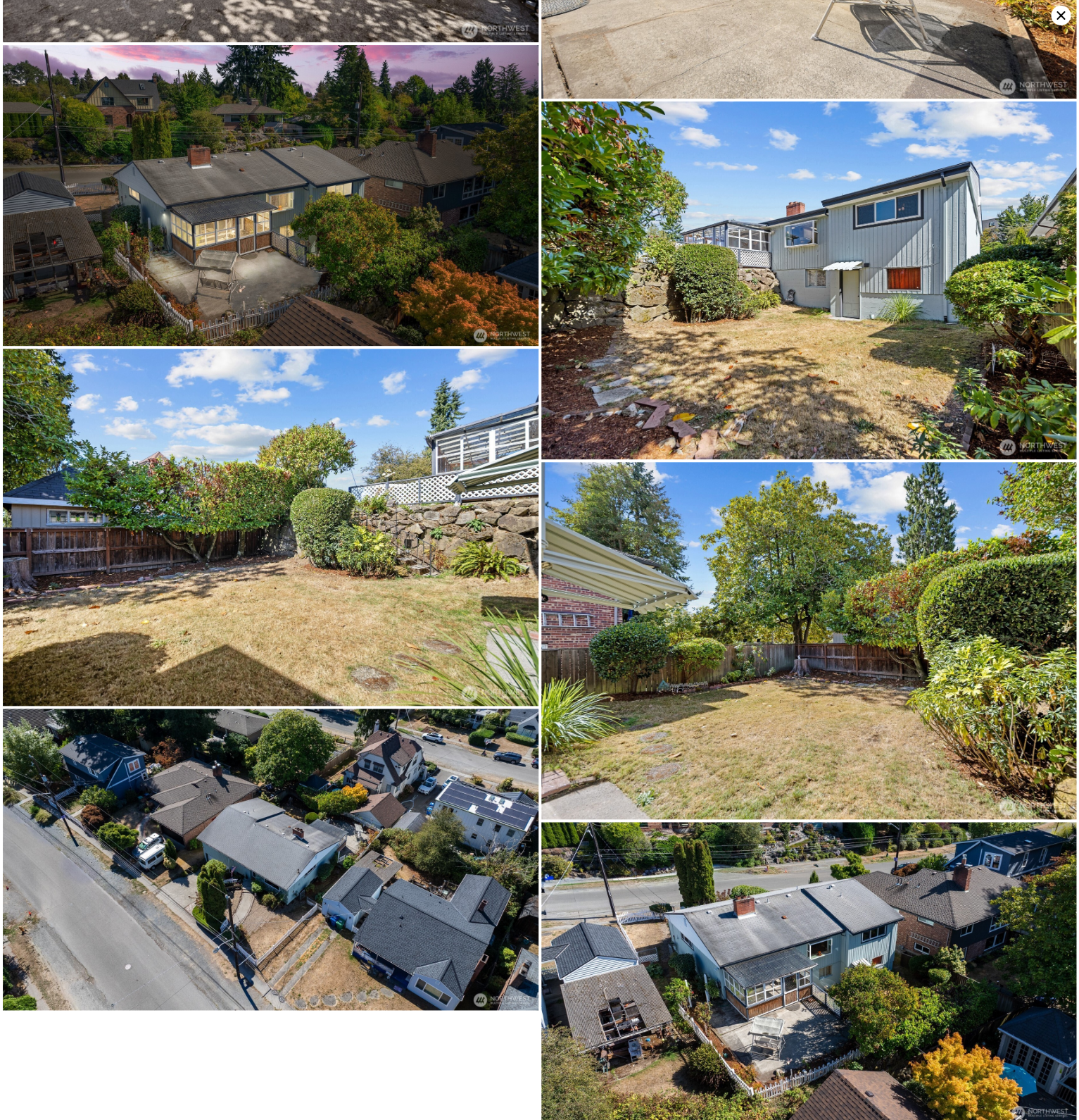
click at [867, 974] on img at bounding box center [809, 972] width 536 height 301
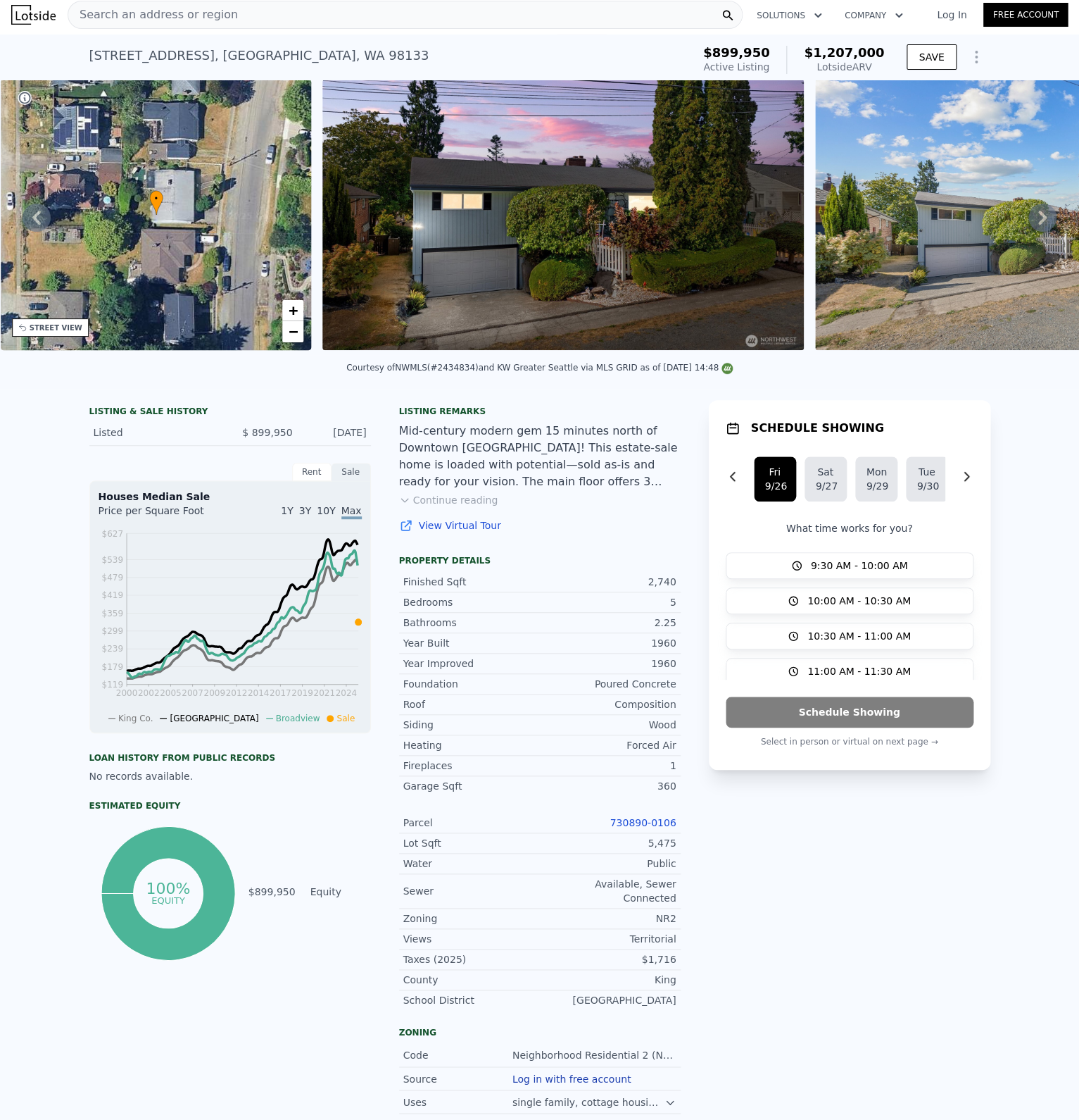
scroll to position [0, 0]
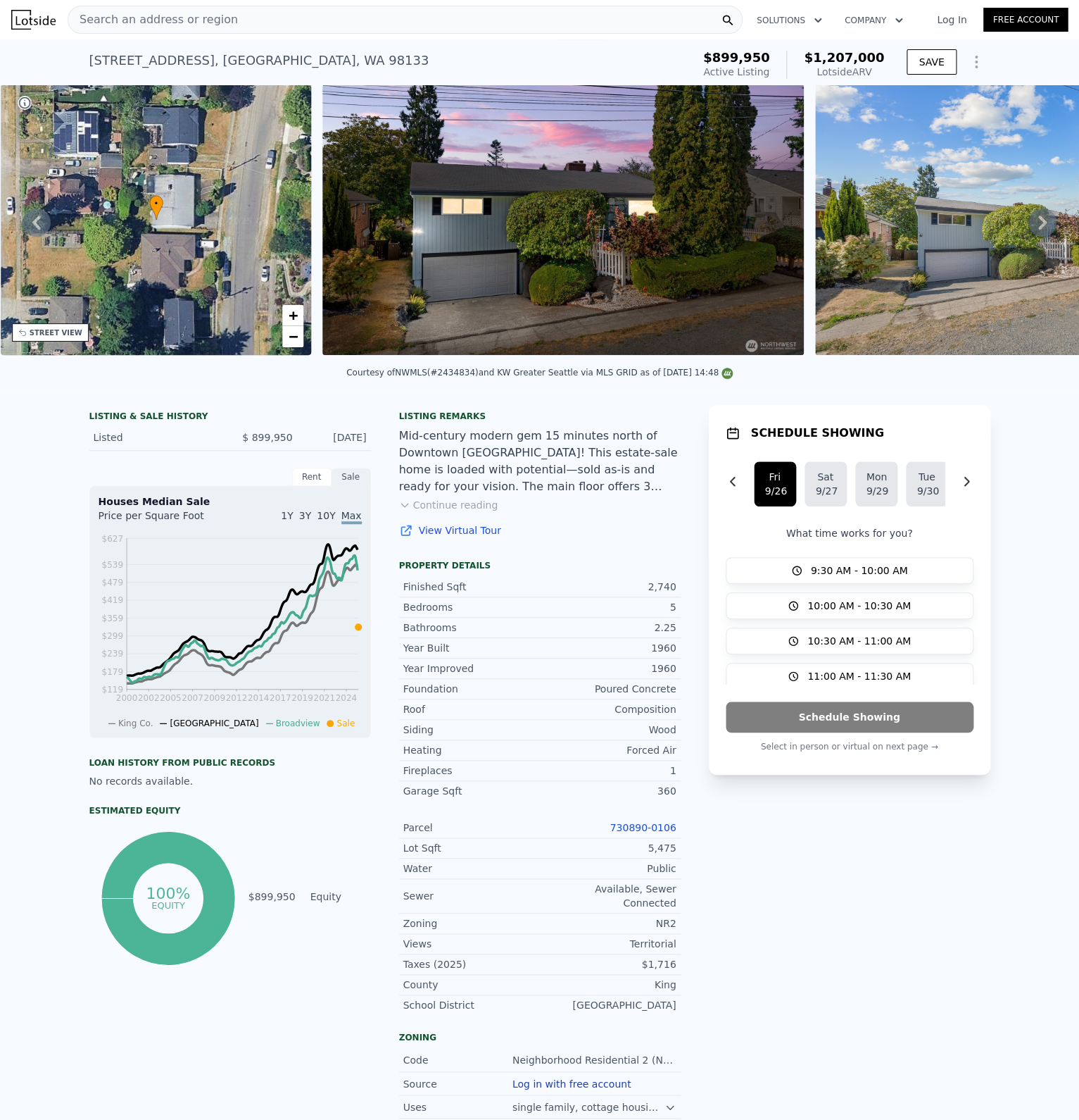
drag, startPoint x: 207, startPoint y: 59, endPoint x: 74, endPoint y: 62, distance: 133.0
click at [89, 62] on div "[STREET_ADDRESS]" at bounding box center [259, 61] width 340 height 20
copy div "[STREET_ADDRESS]"
drag, startPoint x: 447, startPoint y: 371, endPoint x: 477, endPoint y: 372, distance: 30.0
click at [477, 372] on div "Courtesy of NWMLS (#2434834) and [GEOGRAPHIC_DATA] via MLS GRID as of [DATE] 14…" at bounding box center [540, 372] width 386 height 10
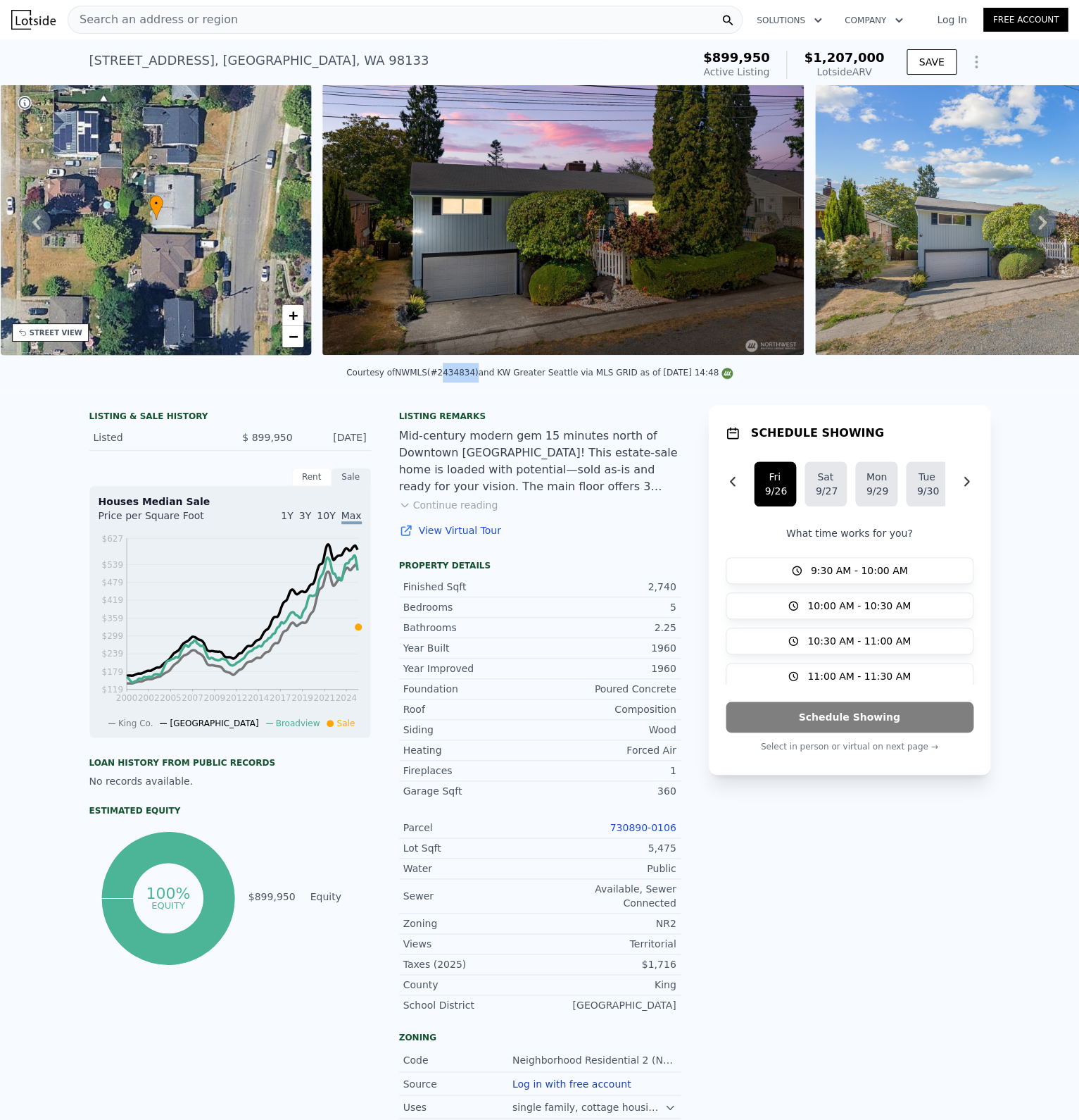
copy div "2434834"
